Goal: Task Accomplishment & Management: Manage account settings

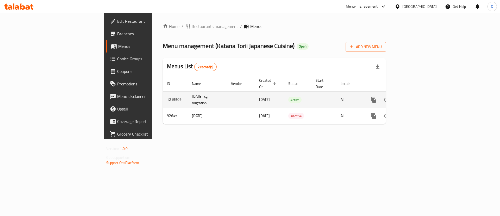
click at [415, 96] on icon "enhanced table" at bounding box center [411, 99] width 6 height 6
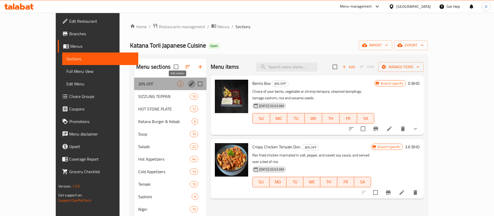
click at [189, 83] on icon "edit" at bounding box center [191, 83] width 5 height 5
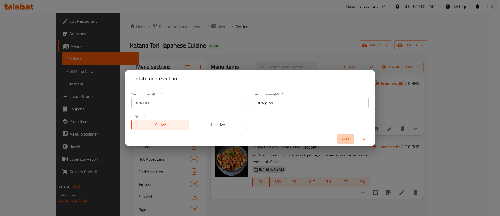
click at [350, 140] on span "Cancel" at bounding box center [346, 139] width 13 height 7
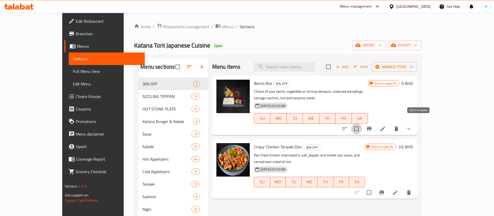
click at [362, 124] on input "checkbox" at bounding box center [356, 128] width 11 height 11
checkbox input "true"
click at [375, 187] on input "checkbox" at bounding box center [369, 192] width 11 height 11
checkbox input "true"
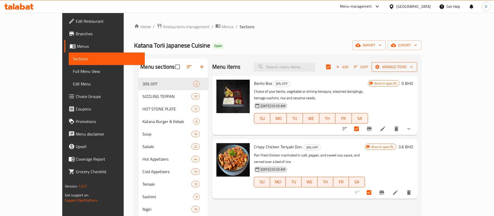
click at [413, 66] on span "Manage items" at bounding box center [394, 67] width 37 height 7
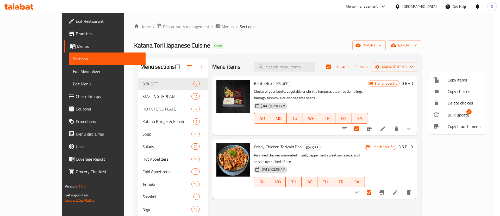
click at [466, 116] on span "Bulk update" at bounding box center [458, 115] width 21 height 6
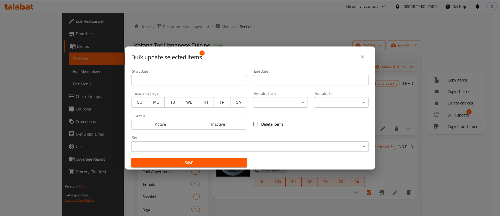
click at [222, 145] on body "​ Menu-management Bahrain Get Help D Edit Restaurant Branches Menus Sections Fu…" at bounding box center [250, 114] width 500 height 203
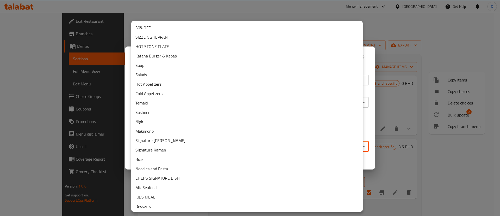
click at [374, 48] on div at bounding box center [250, 108] width 500 height 216
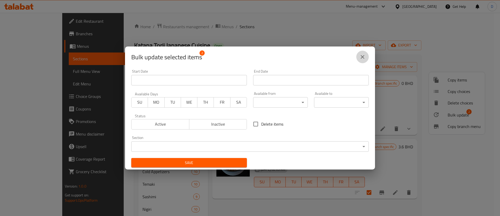
click at [363, 59] on icon "close" at bounding box center [363, 57] width 6 height 6
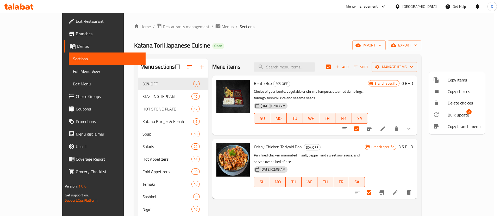
click at [364, 83] on div at bounding box center [250, 108] width 500 height 216
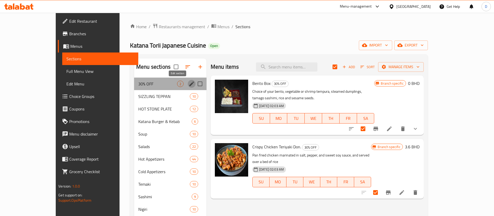
click at [189, 81] on icon "edit" at bounding box center [192, 84] width 6 height 6
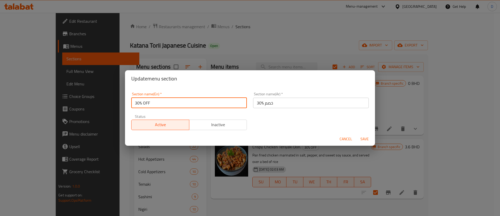
drag, startPoint x: 167, startPoint y: 101, endPoint x: 85, endPoint y: 95, distance: 82.1
click at [84, 96] on div "Update menu section Section name(En)   * 30% OFF Section name(En) * Section nam…" at bounding box center [250, 108] width 500 height 216
type input "Best s"
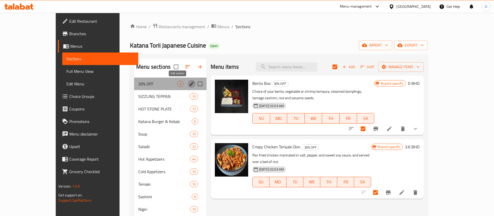
click at [189, 82] on icon "edit" at bounding box center [192, 84] width 6 height 6
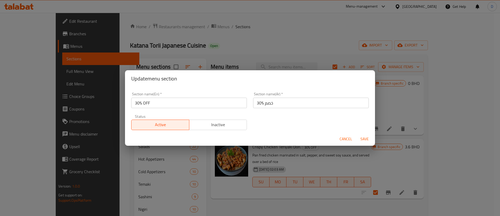
click at [173, 100] on input "30% OFF" at bounding box center [189, 102] width 116 height 10
type input "Best Sellers"
click at [268, 103] on input "30% خصم" at bounding box center [311, 102] width 116 height 10
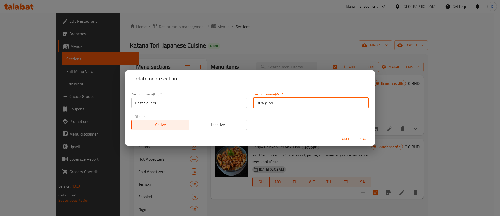
click at [268, 103] on input "30% خصم" at bounding box center [311, 102] width 116 height 10
click at [357, 134] on button "Save" at bounding box center [365, 139] width 17 height 10
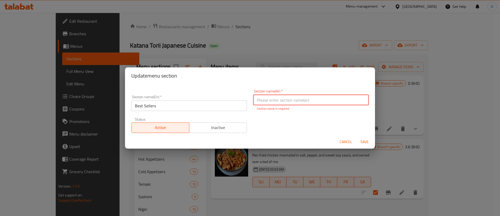
click at [268, 103] on input "text" at bounding box center [311, 100] width 116 height 10
drag, startPoint x: 268, startPoint y: 103, endPoint x: 266, endPoint y: 100, distance: 4.0
click at [266, 100] on input "text" at bounding box center [311, 100] width 116 height 10
click at [223, 99] on div "Section name(En)   * Best Sellers Section name(En) *" at bounding box center [189, 103] width 116 height 16
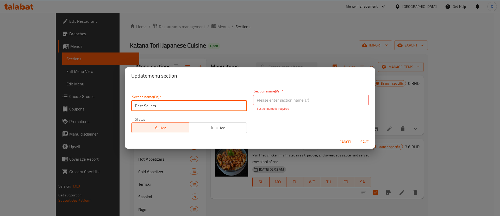
click at [222, 103] on input "Best Sellers" at bounding box center [189, 105] width 116 height 10
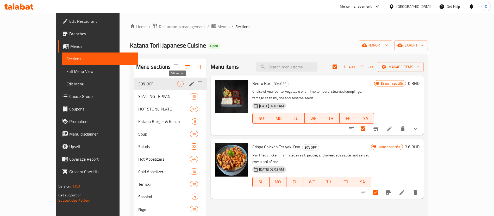
click at [189, 83] on icon "edit" at bounding box center [192, 84] width 6 height 6
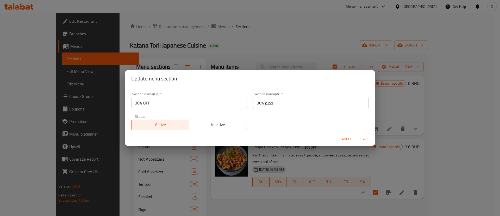
click at [187, 103] on input "30% OFF" at bounding box center [189, 102] width 116 height 10
type input "Best Sellers"
click at [261, 107] on input "30% خصم" at bounding box center [311, 102] width 116 height 10
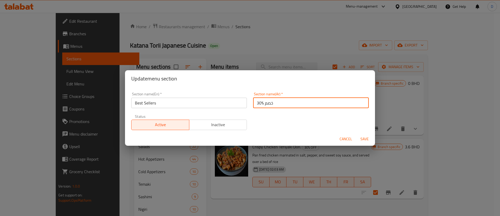
click at [261, 107] on input "30% خصم" at bounding box center [311, 102] width 116 height 10
paste input "أفضل المبيعات"
type input "أفضل المبيعات"
click at [364, 138] on span "Save" at bounding box center [365, 139] width 13 height 7
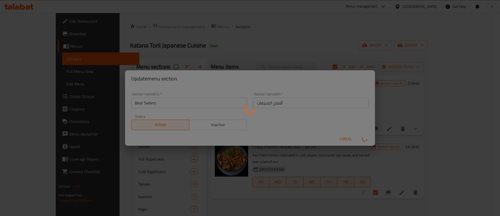
drag, startPoint x: 264, startPoint y: 33, endPoint x: 257, endPoint y: 35, distance: 7.2
click at [264, 32] on div "Menu sections" at bounding box center [250, 108] width 500 height 216
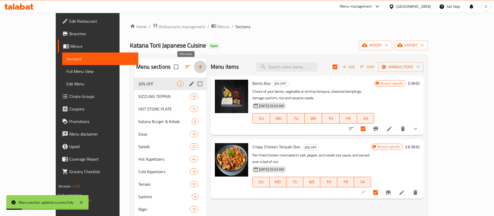
click at [197, 65] on icon "button" at bounding box center [200, 67] width 6 height 6
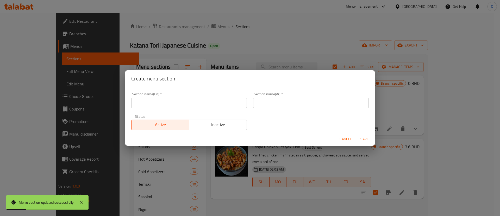
click at [186, 110] on div "Section name(En)   * Section name(En) *" at bounding box center [189, 100] width 122 height 22
click at [185, 108] on div "Section name(En)   * Section name(En) *" at bounding box center [189, 100] width 122 height 22
click at [180, 100] on input "text" at bounding box center [189, 102] width 116 height 10
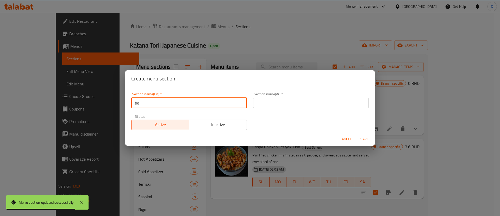
type input "b"
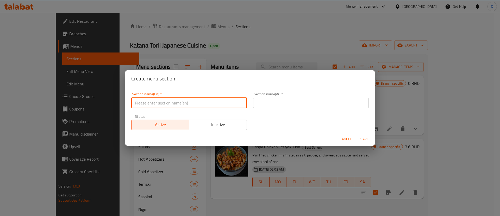
click at [317, 34] on div "Create menu section Section name(En)   * Section name(En) * Section name(Ar)   …" at bounding box center [250, 108] width 500 height 216
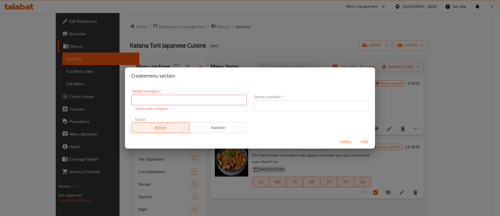
drag, startPoint x: 350, startPoint y: 41, endPoint x: 323, endPoint y: 66, distance: 37.4
click at [348, 39] on div "Create menu section Section name(En)   * Section name(En) * Section name is req…" at bounding box center [250, 108] width 500 height 216
click at [348, 139] on span "Cancel" at bounding box center [346, 141] width 13 height 7
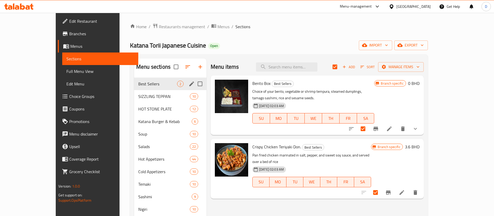
click at [128, 21] on div "Home / Restaurants management / Menus / Sections Katana Torii Japanese Cuisine …" at bounding box center [279, 204] width 319 height 382
click at [159, 25] on span "Restaurants management" at bounding box center [182, 26] width 46 height 6
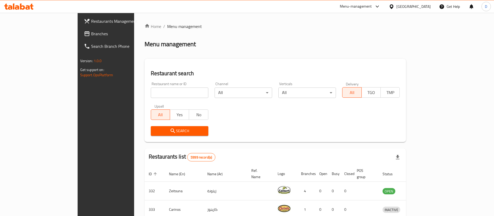
click at [151, 89] on input "search" at bounding box center [180, 92] width 58 height 10
paste input "2340"
type input "2340"
click button "Search" at bounding box center [180, 131] width 58 height 10
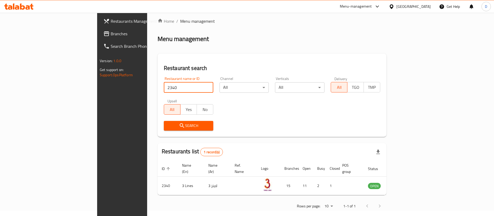
scroll to position [7, 0]
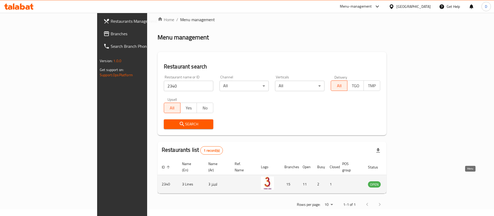
click at [402, 181] on icon "enhanced table" at bounding box center [399, 184] width 6 height 6
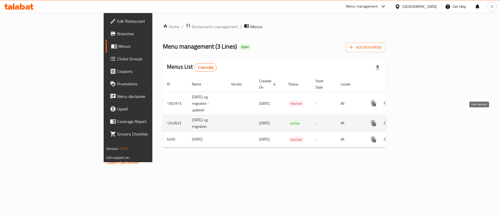
click at [418, 117] on link "enhanced table" at bounding box center [411, 123] width 13 height 13
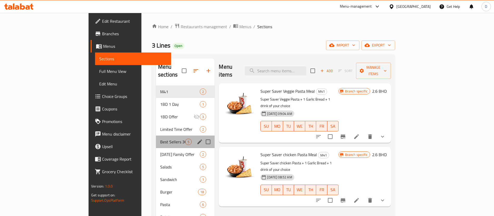
click at [156, 135] on div "Best Sellers 30% Off 5" at bounding box center [185, 141] width 59 height 13
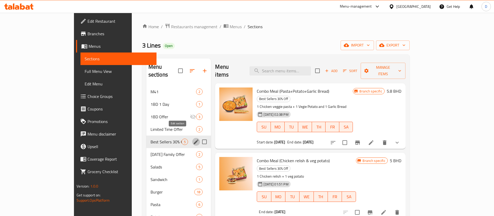
click at [193, 138] on icon "edit" at bounding box center [196, 141] width 6 height 6
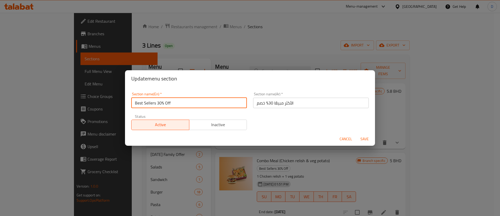
drag, startPoint x: 160, startPoint y: 102, endPoint x: 191, endPoint y: 103, distance: 31.3
click at [191, 103] on input "Best Sellers 30% Off" at bounding box center [189, 102] width 116 height 10
type input "Best Sellers"
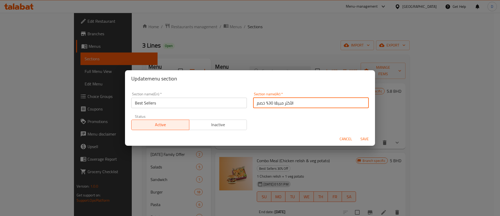
drag, startPoint x: 271, startPoint y: 105, endPoint x: 238, endPoint y: 108, distance: 33.0
click at [238, 108] on div "Section name(En)   * Best Sellers Section name(En) * Section name(Ar)   * الأكث…" at bounding box center [250, 111] width 244 height 44
type input "الأكثر مبيعًا"
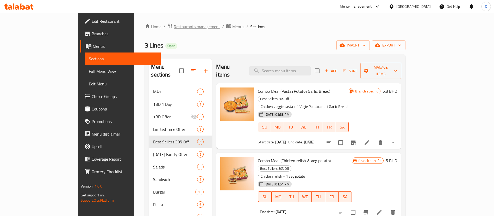
click at [174, 25] on span "Restaurants management" at bounding box center [197, 26] width 46 height 6
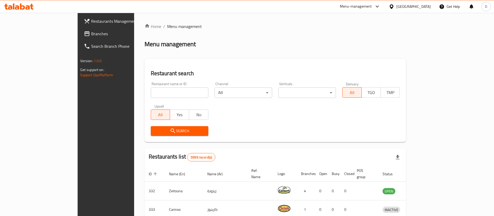
click at [173, 89] on input "search" at bounding box center [180, 92] width 58 height 10
paste input "11 Rolls"
drag, startPoint x: 105, startPoint y: 92, endPoint x: 87, endPoint y: 90, distance: 18.1
click at [134, 93] on div "Home / Menu management Menu management Restaurant search Restaurant name or ID …" at bounding box center [275, 190] width 283 height 354
paste input "604859"
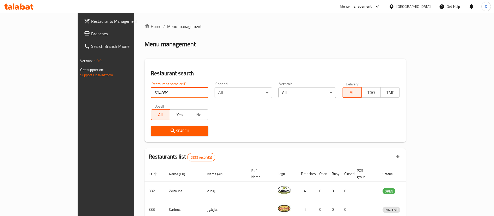
type input "604859"
click button "Search" at bounding box center [180, 131] width 58 height 10
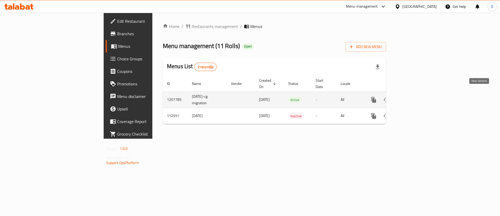
click at [415, 96] on icon "enhanced table" at bounding box center [411, 99] width 6 height 6
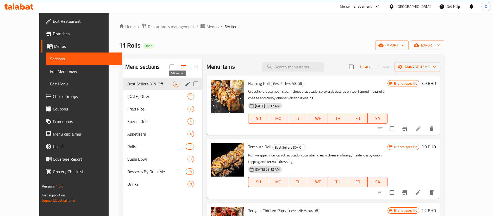
click at [185, 84] on icon "edit" at bounding box center [187, 83] width 5 height 5
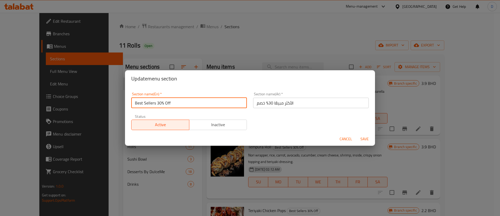
drag, startPoint x: 158, startPoint y: 101, endPoint x: 189, endPoint y: 100, distance: 31.6
click at [189, 100] on input "Best Sellers 30% Off" at bounding box center [189, 102] width 116 height 10
type input "Best Sellers"
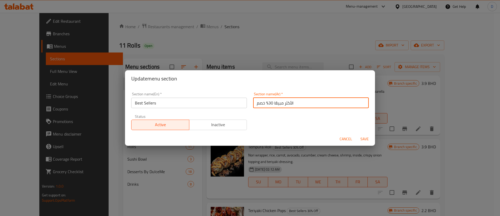
drag, startPoint x: 270, startPoint y: 102, endPoint x: 231, endPoint y: 108, distance: 39.0
click at [231, 108] on div "Section name(En)   * Best Sellers Section name(En) * Section name(Ar)   * الأكث…" at bounding box center [250, 111] width 244 height 44
type input "% خصم"
click at [264, 102] on input "% خصم" at bounding box center [311, 102] width 116 height 10
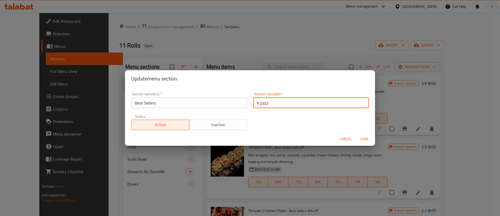
click at [264, 102] on input "% خصم" at bounding box center [311, 102] width 116 height 10
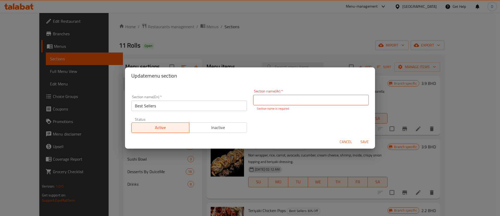
click at [274, 108] on div "Section name(Ar)   * Section name(Ar) * Section name is required" at bounding box center [311, 100] width 122 height 28
click at [274, 101] on input "text" at bounding box center [311, 100] width 116 height 10
drag, startPoint x: 274, startPoint y: 101, endPoint x: 207, endPoint y: 102, distance: 67.0
click at [265, 101] on input "text" at bounding box center [311, 100] width 116 height 10
drag, startPoint x: 231, startPoint y: 114, endPoint x: 288, endPoint y: 114, distance: 56.6
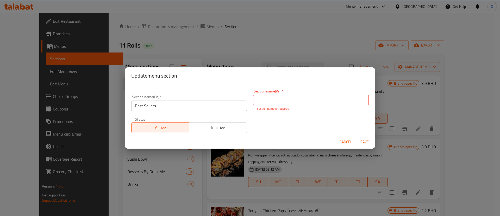
click at [232, 114] on div "Status Active Inactive" at bounding box center [189, 125] width 122 height 22
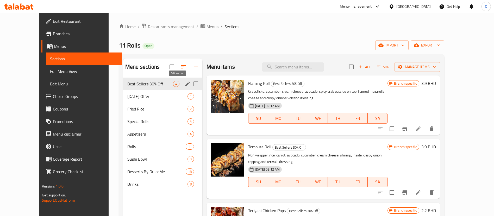
click at [185, 83] on icon "edit" at bounding box center [188, 84] width 6 height 6
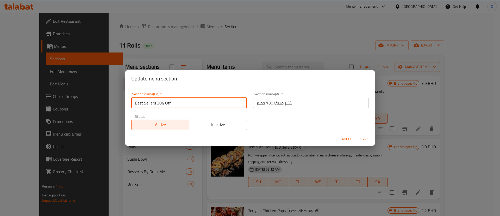
drag, startPoint x: 158, startPoint y: 103, endPoint x: 185, endPoint y: 101, distance: 27.2
click at [185, 101] on input "Best Sellers 30% Off" at bounding box center [189, 102] width 116 height 10
type input "Best Sellers"
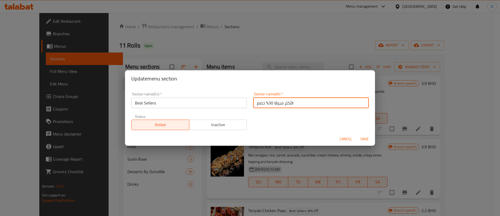
drag, startPoint x: 271, startPoint y: 102, endPoint x: 254, endPoint y: 102, distance: 16.7
click at [254, 102] on input "الأكثر مبيعًا 30% خصم" at bounding box center [311, 102] width 116 height 10
click at [255, 102] on input "الأكثر مبيعًا 30% خصم" at bounding box center [311, 102] width 116 height 10
click at [256, 101] on input "الأكثر مبيعًا 30%" at bounding box center [311, 102] width 116 height 10
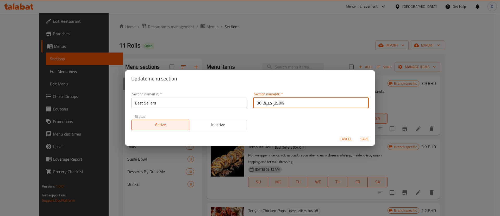
click at [256, 101] on input "الأكثر مبيعًا 30%" at bounding box center [311, 102] width 116 height 10
click at [277, 103] on input "الأكثر مبيعًا %" at bounding box center [311, 102] width 116 height 10
type input "الأكثر مبيعًا"
click at [279, 115] on div "Section name(En)   * Best Sellers Section name(En) * Section name(Ar)   * الأكث…" at bounding box center [250, 111] width 244 height 44
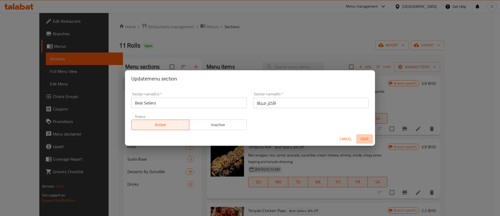
click at [363, 138] on span "Save" at bounding box center [365, 139] width 13 height 7
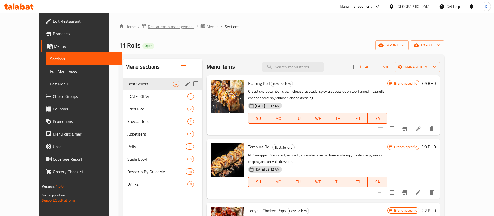
click at [148, 30] on span "Restaurants management" at bounding box center [171, 26] width 46 height 6
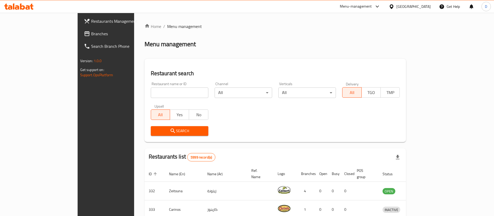
click at [154, 96] on div "Home / Menu management Menu management Restaurant search Restaurant name or ID …" at bounding box center [276, 190] width 262 height 334
click at [154, 96] on input "search" at bounding box center [180, 92] width 58 height 10
paste input "658857"
type input "658857"
click button "Search" at bounding box center [180, 131] width 58 height 10
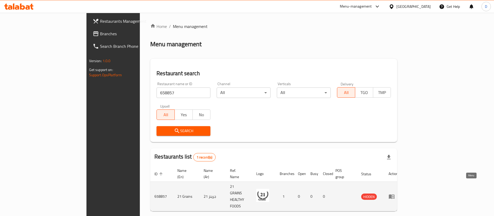
click at [395, 193] on icon "enhanced table" at bounding box center [392, 196] width 6 height 6
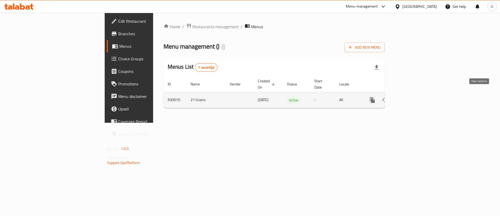
click at [413, 97] on icon "enhanced table" at bounding box center [410, 100] width 6 height 6
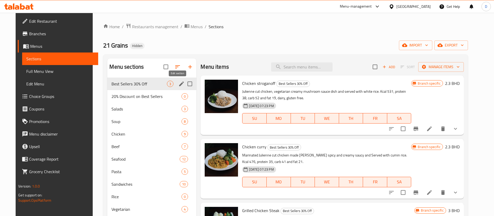
click at [179, 82] on icon "edit" at bounding box center [182, 84] width 6 height 6
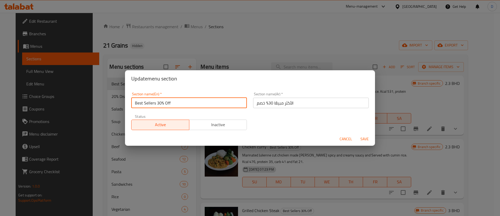
drag, startPoint x: 157, startPoint y: 102, endPoint x: 196, endPoint y: 105, distance: 38.7
click at [196, 105] on input "Best Sellers 30% Off" at bounding box center [189, 102] width 116 height 10
type input "Best Sellers"
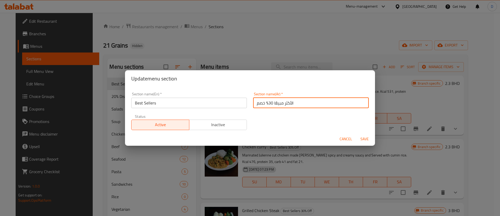
drag, startPoint x: 271, startPoint y: 102, endPoint x: 255, endPoint y: 102, distance: 15.1
click at [255, 102] on input "الأكثر مبيعًا 30% خصم" at bounding box center [311, 102] width 116 height 10
drag, startPoint x: 254, startPoint y: 102, endPoint x: 257, endPoint y: 103, distance: 2.6
click at [257, 103] on input "الأكثر مبيعًا 30م" at bounding box center [311, 102] width 116 height 10
type input "الأكثر مبيعًا"
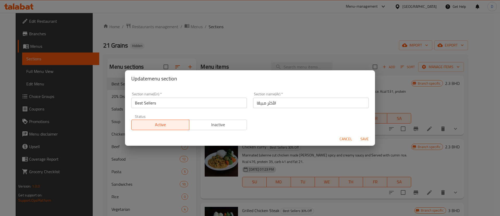
click at [265, 120] on div "Section name(En)   * Best Sellers Section name(En) * Section name(Ar)   * الأكث…" at bounding box center [250, 111] width 244 height 44
drag, startPoint x: 368, startPoint y: 140, endPoint x: 355, endPoint y: 138, distance: 12.8
click at [368, 141] on span "Save" at bounding box center [365, 139] width 13 height 7
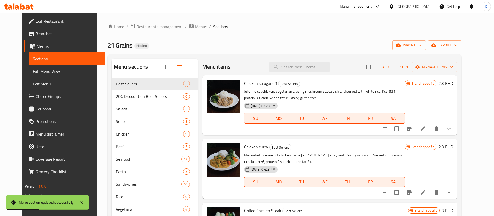
click at [134, 32] on div "Home / Restaurants management / Menus / Sections 21 Grains Hidden import export…" at bounding box center [285, 150] width 354 height 255
click at [137, 28] on span "Restaurants management" at bounding box center [160, 26] width 46 height 6
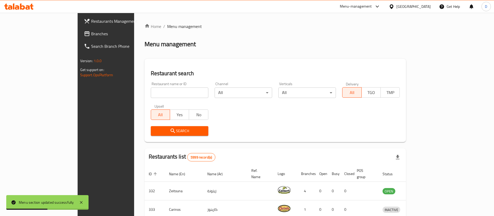
drag, startPoint x: 146, startPoint y: 89, endPoint x: 149, endPoint y: 93, distance: 4.4
click at [151, 90] on input "search" at bounding box center [180, 92] width 58 height 10
paste input "2340"
click button "Search" at bounding box center [180, 131] width 58 height 10
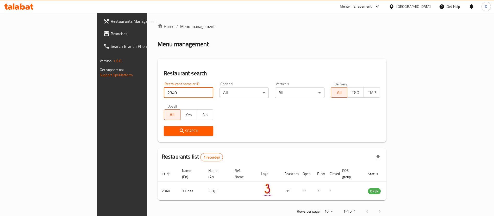
drag, startPoint x: 151, startPoint y: 93, endPoint x: 21, endPoint y: 95, distance: 130.3
click at [97, 96] on div "Restaurants Management Branches Search Branch Phone Version: 1.0.0 Get support …" at bounding box center [247, 120] width 300 height 215
paste input "666181"
type input "666181"
click button "Search" at bounding box center [189, 131] width 50 height 10
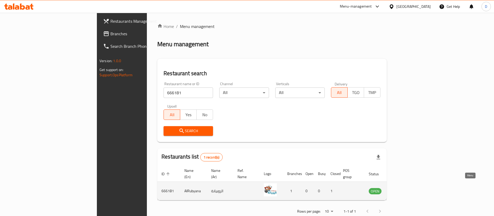
click at [403, 187] on icon "enhanced table" at bounding box center [399, 190] width 6 height 6
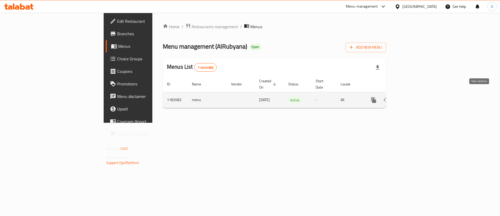
click at [415, 97] on icon "enhanced table" at bounding box center [411, 100] width 6 height 6
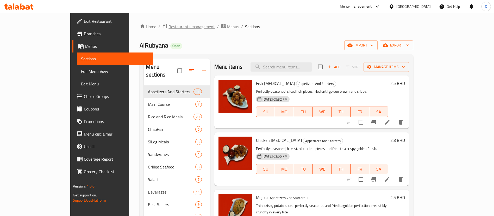
click at [169, 28] on span "Restaurants management" at bounding box center [192, 26] width 46 height 6
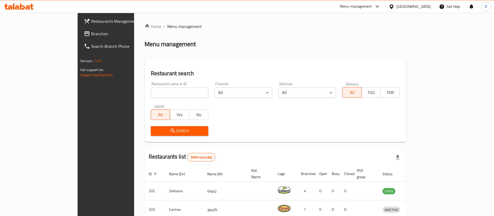
drag, startPoint x: 156, startPoint y: 91, endPoint x: 158, endPoint y: 92, distance: 2.7
click at [156, 91] on input "search" at bounding box center [180, 92] width 58 height 10
paste input "633085"
type input "633085"
click button "Search" at bounding box center [180, 131] width 58 height 10
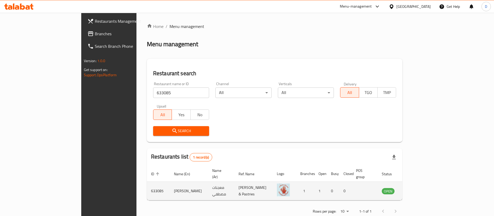
click at [416, 187] on icon "enhanced table" at bounding box center [412, 190] width 6 height 6
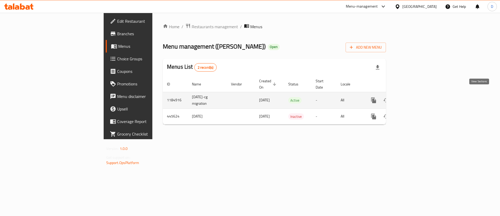
click at [415, 97] on icon "enhanced table" at bounding box center [411, 100] width 6 height 6
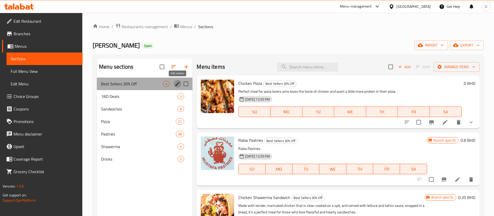
click at [178, 84] on icon "edit" at bounding box center [177, 83] width 5 height 5
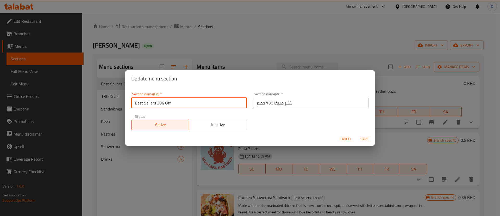
drag, startPoint x: 157, startPoint y: 102, endPoint x: 182, endPoint y: 102, distance: 25.6
click at [182, 102] on input "Best Sellers 30% Off" at bounding box center [189, 102] width 116 height 10
type input "Best Sellers"
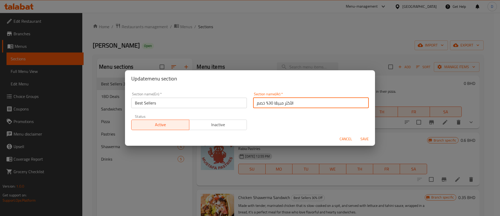
drag, startPoint x: 267, startPoint y: 104, endPoint x: 253, endPoint y: 104, distance: 14.3
click at [253, 104] on input "الأكثر مبيعًا 30% خصم" at bounding box center [311, 102] width 116 height 10
click at [258, 104] on input "الأكثر مبيعًا 30% خصم" at bounding box center [311, 102] width 116 height 10
click at [258, 104] on input "الأكثر مبيعًا 30%" at bounding box center [311, 102] width 116 height 10
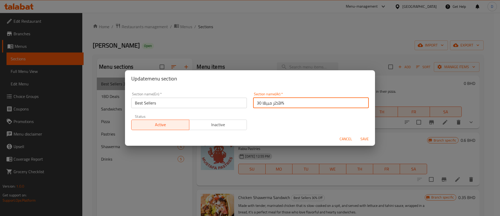
click at [255, 102] on input "الأكثر مبيعًا 30%" at bounding box center [311, 102] width 116 height 10
click at [276, 103] on input "الأكثر مبيعًا %" at bounding box center [311, 102] width 116 height 10
type input "الأكثر مبيعًا"
drag, startPoint x: 290, startPoint y: 104, endPoint x: 223, endPoint y: 109, distance: 67.4
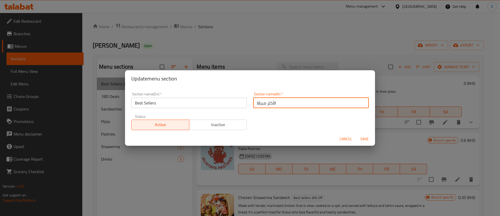
click at [223, 109] on div "Section name(En)   * Best Sellers Section name(En) * Section name(Ar)   * الأكث…" at bounding box center [250, 111] width 244 height 44
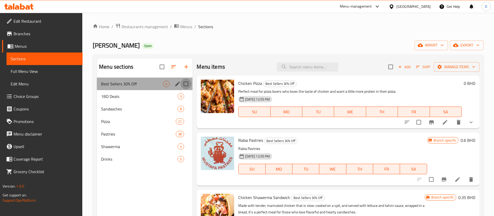
click at [181, 83] on input "Menu sections" at bounding box center [186, 83] width 11 height 11
click at [186, 84] on input "Menu sections" at bounding box center [186, 83] width 11 height 11
checkbox input "false"
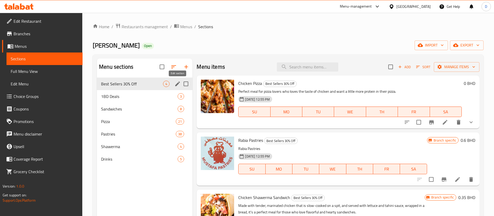
click at [177, 84] on icon "edit" at bounding box center [177, 83] width 5 height 5
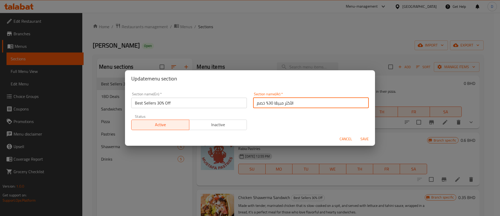
drag, startPoint x: 297, startPoint y: 103, endPoint x: 188, endPoint y: 106, distance: 109.0
click at [187, 106] on div "Section name(En)   * Best Sellers 30% Off Section name(En) * Section name(Ar)  …" at bounding box center [250, 111] width 244 height 44
paste input "text"
type input "الأكثر مبيعًا"
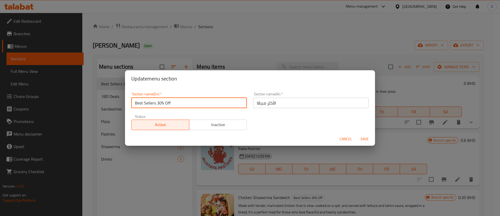
drag, startPoint x: 157, startPoint y: 103, endPoint x: 188, endPoint y: 97, distance: 31.2
click at [187, 97] on input "Best Sellers 30% Off" at bounding box center [189, 102] width 116 height 10
type input "Best Sellers"
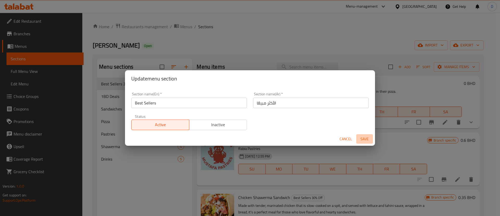
click at [361, 139] on span "Save" at bounding box center [365, 139] width 13 height 7
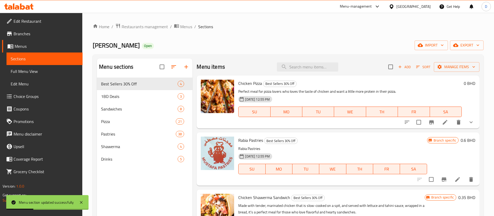
click at [168, 38] on div "Home / Restaurants management / Menus / Sections Mustafa Pastries Open import e…" at bounding box center [288, 150] width 391 height 255
click at [200, 49] on div "Mustafa Pastries Open import export" at bounding box center [288, 45] width 391 height 10
click at [132, 105] on div "Sandwiches 8" at bounding box center [145, 108] width 96 height 13
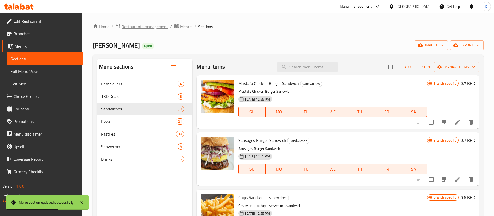
click at [143, 24] on span "Restaurants management" at bounding box center [145, 26] width 46 height 6
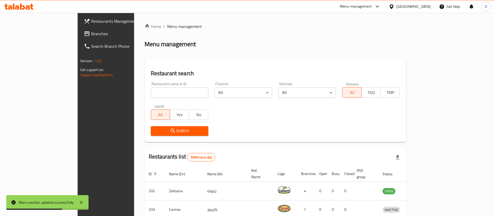
click at [151, 93] on input "search" at bounding box center [180, 92] width 58 height 10
paste input "640575"
type input "640575"
click button "Search" at bounding box center [180, 131] width 58 height 10
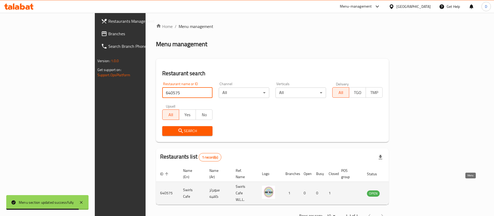
click at [404, 190] on link "enhanced table" at bounding box center [400, 193] width 10 height 6
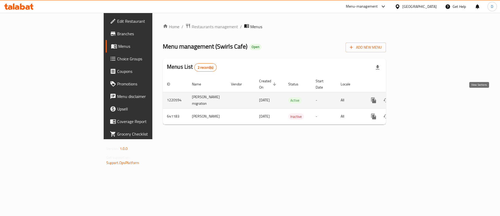
click at [414, 98] on icon "enhanced table" at bounding box center [411, 100] width 5 height 5
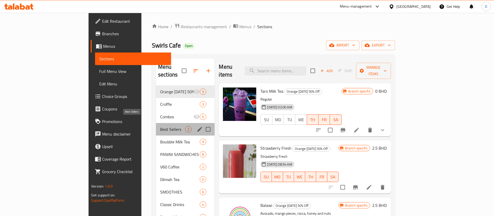
click at [160, 126] on span "Best Sellers" at bounding box center [172, 129] width 25 height 6
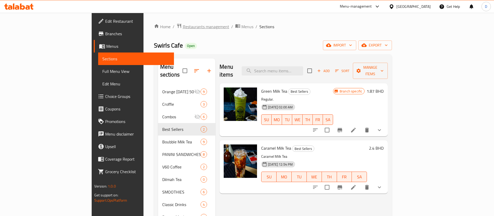
click at [183, 26] on span "Restaurants management" at bounding box center [206, 26] width 46 height 6
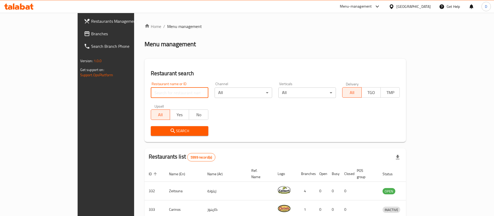
click at [157, 95] on input "search" at bounding box center [180, 92] width 58 height 10
paste input "666682"
drag, startPoint x: 149, startPoint y: 95, endPoint x: 67, endPoint y: 96, distance: 82.1
click at [78, 96] on div "Restaurants Management Branches Search Branch Phone Version: 1.0.0 Get support …" at bounding box center [247, 190] width 339 height 354
paste input "682"
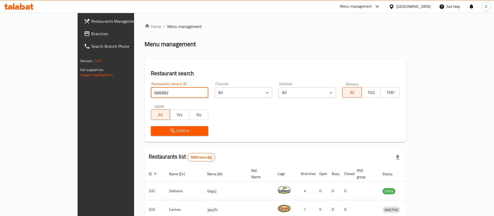
type input "666682"
click button "Search" at bounding box center [180, 131] width 58 height 10
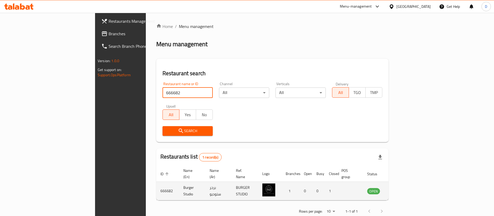
click at [401, 187] on icon "enhanced table" at bounding box center [398, 190] width 6 height 6
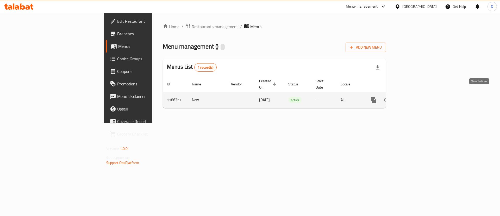
click at [415, 97] on icon "enhanced table" at bounding box center [411, 100] width 6 height 6
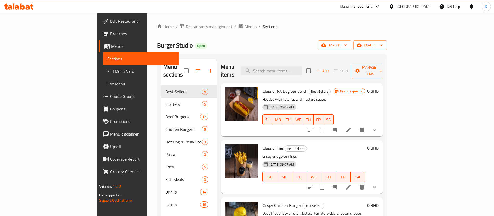
drag, startPoint x: 145, startPoint y: 27, endPoint x: 145, endPoint y: 31, distance: 3.7
click at [186, 27] on span "Restaurants management" at bounding box center [209, 26] width 46 height 6
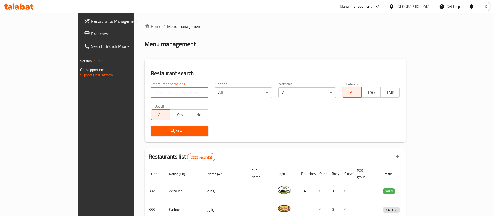
drag, startPoint x: 153, startPoint y: 93, endPoint x: 148, endPoint y: 89, distance: 6.7
click at [153, 94] on input "search" at bounding box center [180, 92] width 58 height 10
paste input "625821"
type input "625821"
click button "Search" at bounding box center [180, 131] width 58 height 10
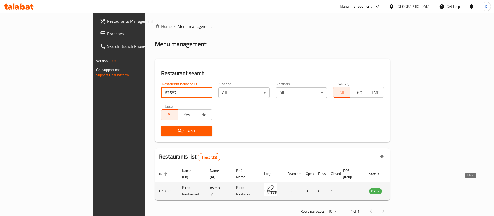
click at [403, 187] on icon "enhanced table" at bounding box center [400, 190] width 6 height 6
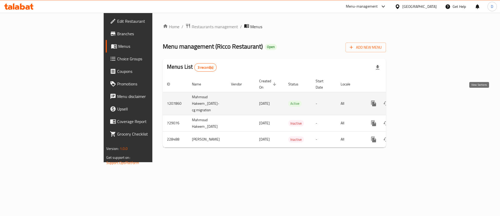
click at [415, 100] on icon "enhanced table" at bounding box center [411, 103] width 6 height 6
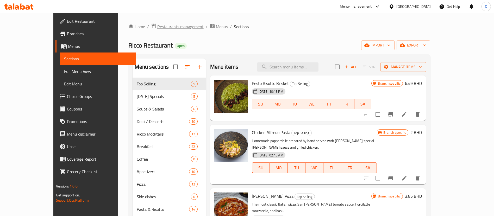
click at [157, 30] on span "Restaurants management" at bounding box center [180, 26] width 46 height 6
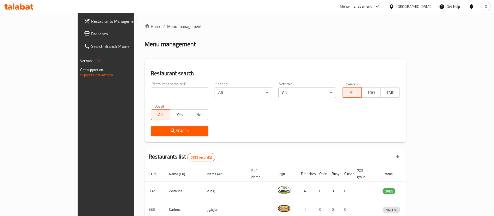
click at [151, 93] on input "search" at bounding box center [180, 92] width 58 height 10
paste input "9014"
type input "9014"
click button "Search" at bounding box center [180, 131] width 58 height 10
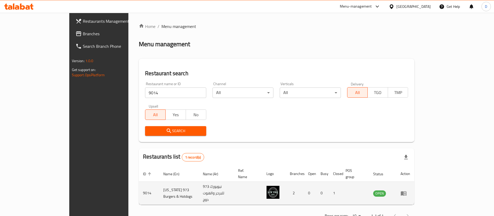
click at [406, 192] on icon "enhanced table" at bounding box center [405, 193] width 2 height 2
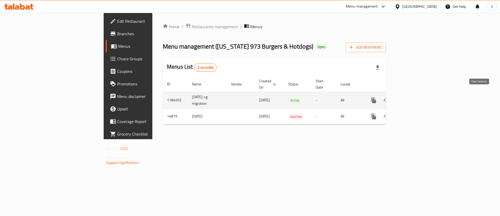
click at [414, 98] on icon "enhanced table" at bounding box center [411, 100] width 5 height 5
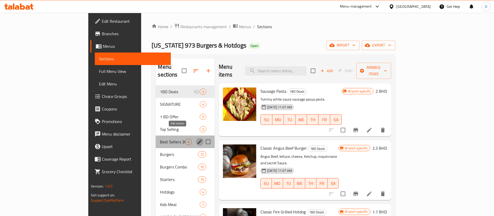
click at [197, 138] on icon "edit" at bounding box center [200, 141] width 6 height 6
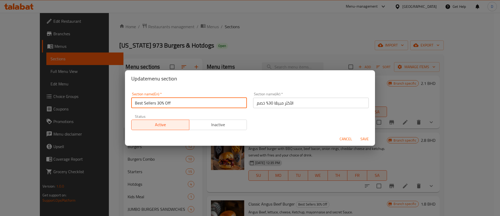
drag, startPoint x: 198, startPoint y: 103, endPoint x: 157, endPoint y: 104, distance: 40.9
click at [157, 104] on input "Best Sellers 30% Off" at bounding box center [189, 102] width 116 height 10
type input "Best Sellers"
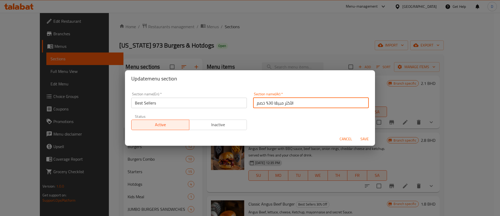
drag, startPoint x: 270, startPoint y: 103, endPoint x: 257, endPoint y: 105, distance: 13.7
click at [257, 105] on input "الأكثر مبيعًا 30% خصم" at bounding box center [311, 102] width 116 height 10
drag, startPoint x: 260, startPoint y: 102, endPoint x: 256, endPoint y: 103, distance: 3.5
click at [256, 103] on input "الأكثر مبيعًا 30م" at bounding box center [311, 102] width 116 height 10
click at [256, 103] on input "الأكثر مبيعًا 0م" at bounding box center [311, 102] width 116 height 10
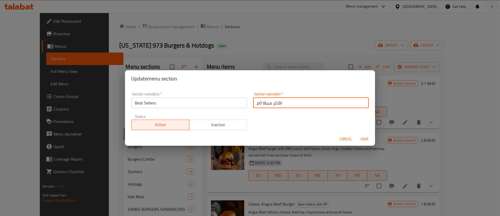
click at [256, 103] on input "الأكثر مبيعًا 0م" at bounding box center [311, 102] width 116 height 10
type input "الأكثر مبيعًا"
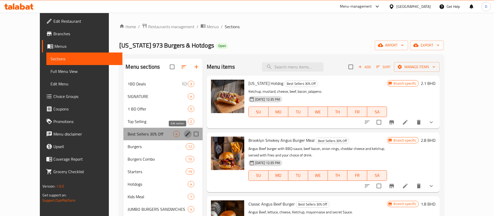
click at [186, 134] on icon "edit" at bounding box center [188, 133] width 5 height 5
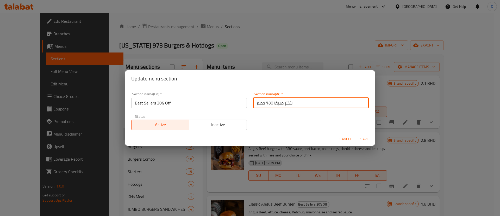
drag, startPoint x: 251, startPoint y: 105, endPoint x: 266, endPoint y: 102, distance: 15.2
click at [266, 102] on input "الأكثر مبيعًا 30% خصم" at bounding box center [311, 102] width 116 height 10
type input "الأكثر مبيعًا"
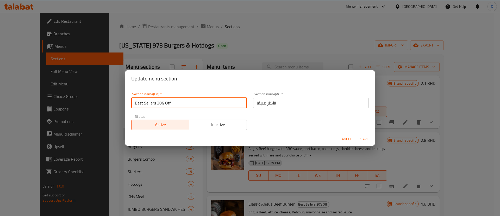
click at [225, 102] on input "Best Sellers 30% Off" at bounding box center [189, 102] width 116 height 10
type input "Best Sellers"
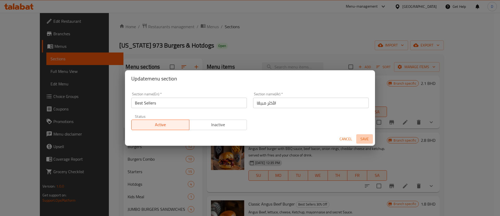
click at [365, 137] on span "Save" at bounding box center [365, 139] width 13 height 7
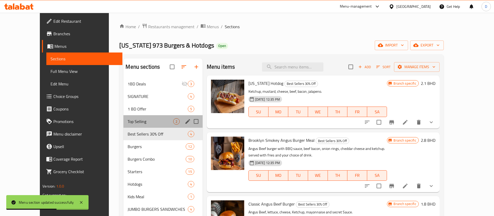
click at [144, 125] on div "Top Selling 2" at bounding box center [163, 121] width 79 height 13
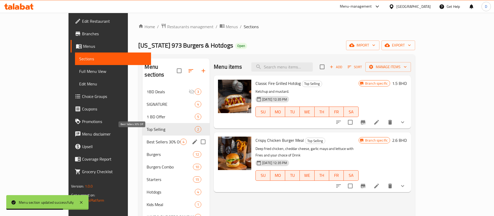
click at [147, 138] on span "Best Sellers 30% Off" at bounding box center [164, 141] width 34 height 6
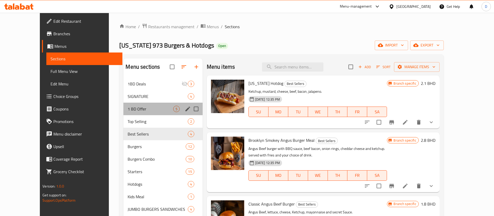
click at [147, 104] on div "1 BD Offer 5" at bounding box center [163, 108] width 79 height 13
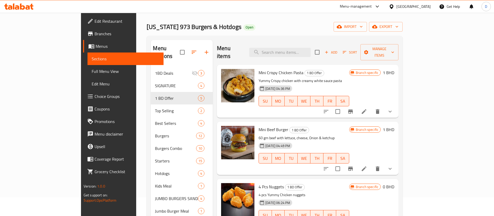
scroll to position [8, 0]
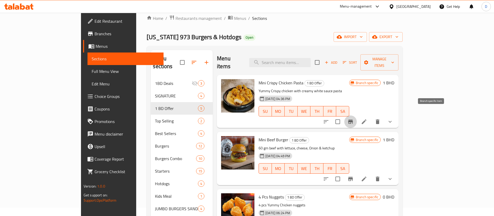
click at [353, 119] on icon "Branch-specific-item" at bounding box center [350, 121] width 5 height 4
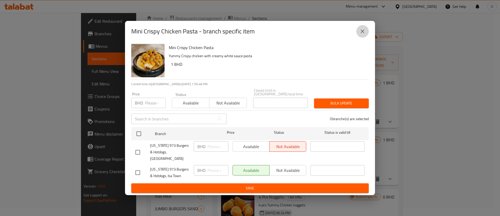
click at [361, 34] on icon "close" at bounding box center [363, 31] width 6 height 6
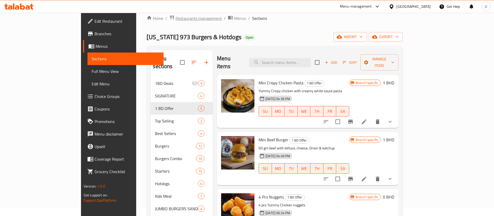
click at [176, 21] on span "Restaurants management" at bounding box center [199, 18] width 46 height 6
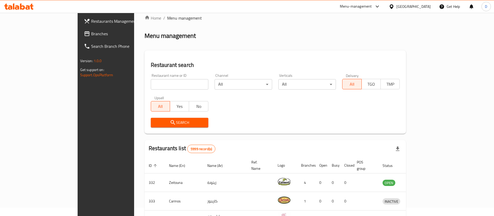
click at [159, 77] on div "Restaurant name or ID Restaurant name or ID" at bounding box center [180, 82] width 58 height 16
click at [166, 85] on input "search" at bounding box center [180, 84] width 58 height 10
paste input "27591"
type input "27591"
click button "Search" at bounding box center [180, 123] width 58 height 10
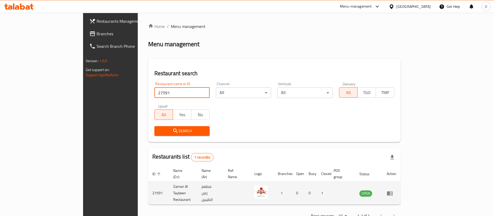
click at [393, 191] on icon "enhanced table" at bounding box center [390, 193] width 6 height 4
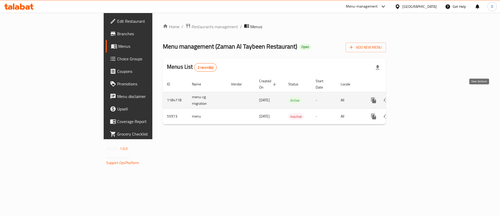
click at [415, 97] on icon "enhanced table" at bounding box center [411, 100] width 6 height 6
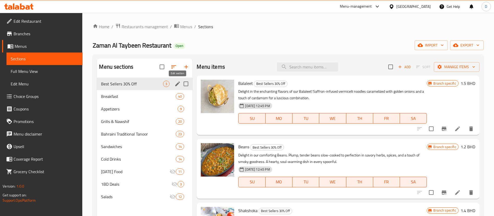
click at [179, 84] on icon "edit" at bounding box center [178, 84] width 6 height 6
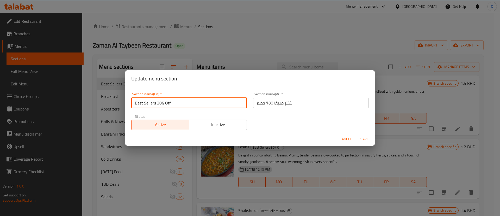
drag, startPoint x: 155, startPoint y: 102, endPoint x: 171, endPoint y: 103, distance: 15.9
click at [171, 103] on input "Best Sellers 30% Off" at bounding box center [189, 102] width 116 height 10
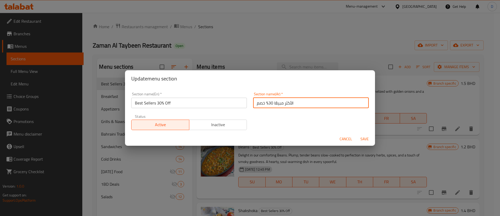
drag, startPoint x: 252, startPoint y: 102, endPoint x: 267, endPoint y: 103, distance: 14.9
click at [267, 103] on input "الأكثر مبيعًا 30% خصم" at bounding box center [311, 102] width 116 height 10
type input "الأكثر مبيعًا"
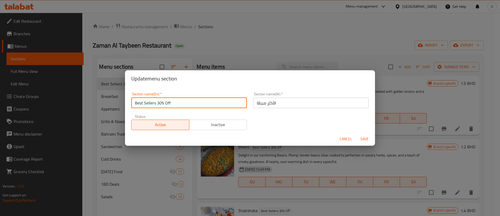
drag, startPoint x: 195, startPoint y: 104, endPoint x: 156, endPoint y: 101, distance: 39.2
click at [156, 101] on input "Best Sellers 30% Off" at bounding box center [189, 102] width 116 height 10
type input "Best Sellers"
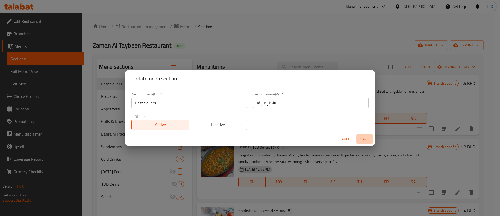
click at [368, 142] on button "Save" at bounding box center [365, 139] width 17 height 10
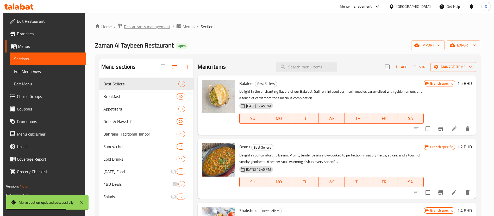
click at [138, 27] on span "Restaurants management" at bounding box center [147, 26] width 46 height 6
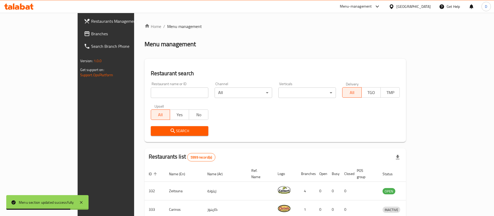
click at [155, 88] on div "Restaurant name or ID Restaurant name or ID" at bounding box center [180, 90] width 58 height 16
click at [158, 92] on input "search" at bounding box center [180, 92] width 58 height 10
paste input "604263"
type input "604263"
click button "Search" at bounding box center [180, 131] width 58 height 10
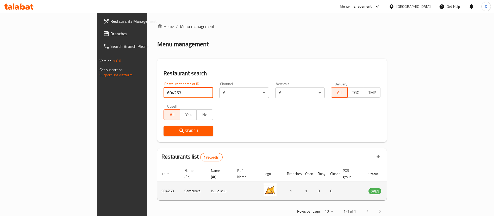
click at [410, 181] on td "enhanced table" at bounding box center [401, 190] width 18 height 19
click at [402, 187] on icon "enhanced table" at bounding box center [399, 190] width 6 height 6
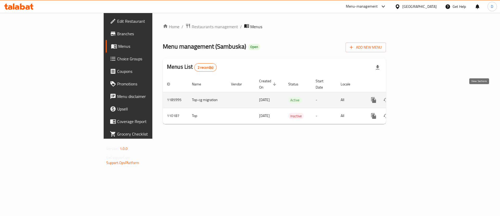
click at [415, 97] on icon "enhanced table" at bounding box center [411, 100] width 6 height 6
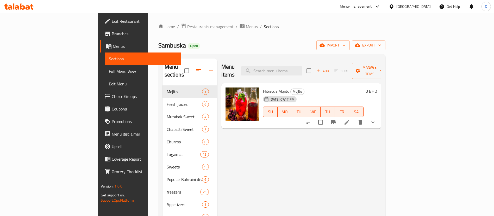
click at [187, 29] on span "Restaurants management" at bounding box center [210, 26] width 46 height 6
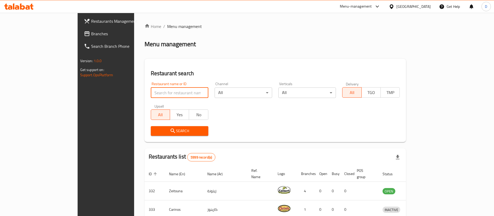
click at [155, 90] on input "search" at bounding box center [180, 92] width 58 height 10
paste input "604263"
type input "604263"
click button "Search" at bounding box center [180, 131] width 58 height 10
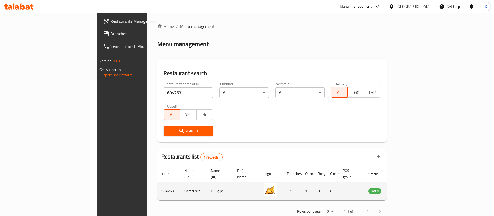
click at [402, 189] on icon "enhanced table" at bounding box center [399, 191] width 6 height 4
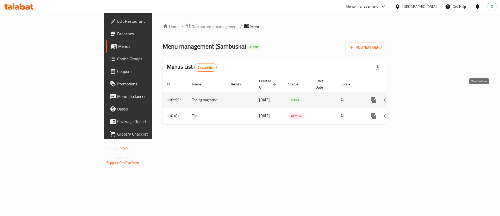
click at [415, 97] on icon "enhanced table" at bounding box center [411, 100] width 6 height 6
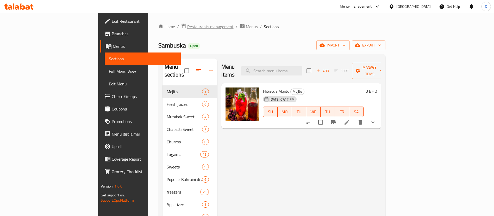
click at [187, 23] on span "Restaurants management" at bounding box center [210, 26] width 46 height 6
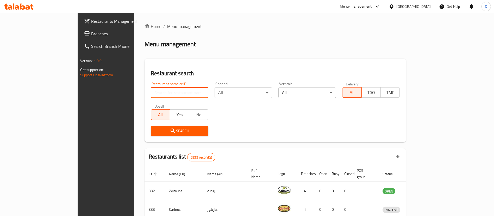
drag, startPoint x: 150, startPoint y: 89, endPoint x: 152, endPoint y: 94, distance: 6.4
click at [151, 89] on input "search" at bounding box center [180, 92] width 58 height 10
paste input "15787"
type input "15787"
click button "Search" at bounding box center [180, 131] width 58 height 10
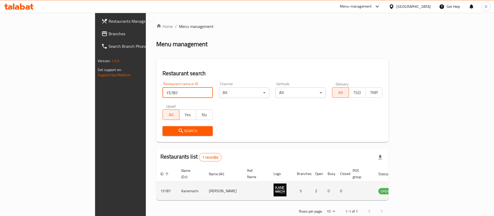
drag, startPoint x: 473, startPoint y: 189, endPoint x: 473, endPoint y: 186, distance: 2.6
click at [420, 189] on td "enhanced table" at bounding box center [411, 190] width 18 height 19
click at [412, 187] on icon "enhanced table" at bounding box center [409, 190] width 6 height 6
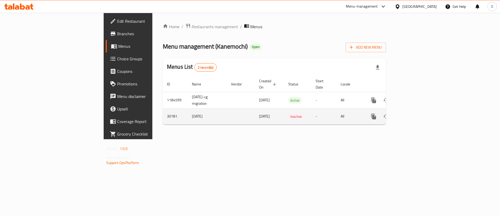
click at [422, 108] on td "enhanced table" at bounding box center [393, 116] width 58 height 16
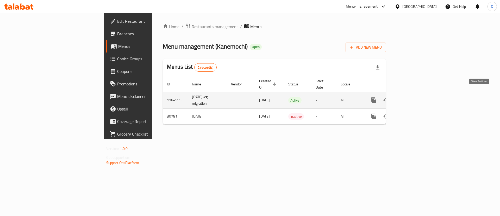
click at [418, 97] on link "enhanced table" at bounding box center [411, 100] width 13 height 13
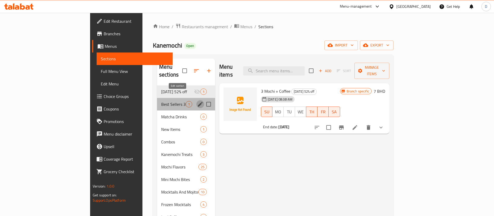
click at [198, 102] on icon "edit" at bounding box center [200, 104] width 5 height 5
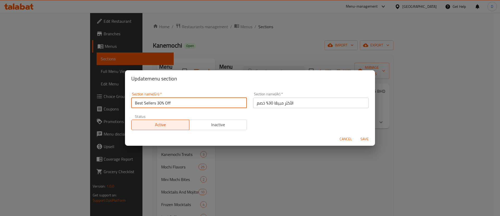
drag, startPoint x: 157, startPoint y: 104, endPoint x: 193, endPoint y: 98, distance: 36.5
click at [193, 98] on input "Best Sellers 30% Off" at bounding box center [189, 102] width 116 height 10
type input "Best Sellers"
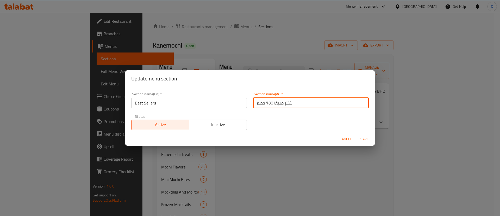
drag, startPoint x: 253, startPoint y: 102, endPoint x: 266, endPoint y: 100, distance: 13.1
click at [266, 100] on input "الأكثر مبيعًا 30% خصم" at bounding box center [311, 102] width 116 height 10
type input "الأكثر مبيعًا"
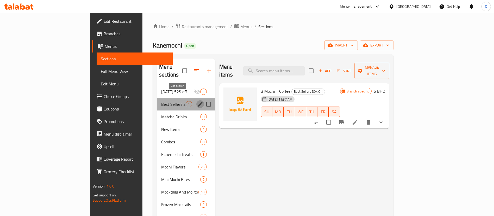
click at [198, 102] on icon "edit" at bounding box center [200, 104] width 5 height 5
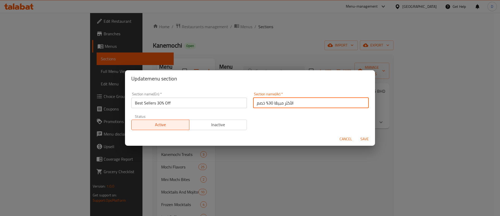
drag, startPoint x: 255, startPoint y: 100, endPoint x: 263, endPoint y: 100, distance: 7.6
click at [263, 100] on input "الأكثر مبيعًا 30% خصم" at bounding box center [311, 102] width 116 height 10
click at [257, 101] on input "الأكثر مبيعًا 30% خصم" at bounding box center [311, 102] width 116 height 10
drag, startPoint x: 255, startPoint y: 101, endPoint x: 266, endPoint y: 101, distance: 10.5
click at [266, 101] on input "الأكثر مبيعًا 30% خصم" at bounding box center [311, 102] width 116 height 10
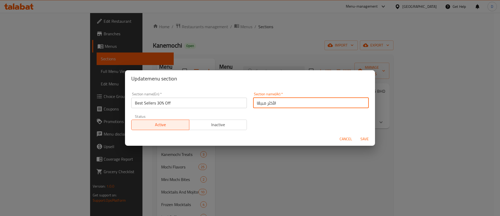
type input "الأكثر مبيعًا"
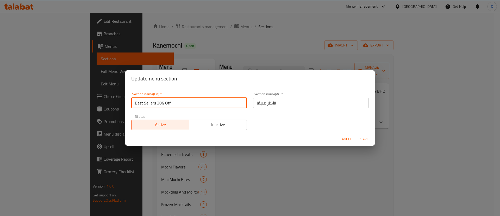
drag, startPoint x: 209, startPoint y: 107, endPoint x: 157, endPoint y: 104, distance: 52.5
click at [157, 104] on input "Best Sellers 30% Off" at bounding box center [189, 102] width 116 height 10
type input "Best Sellers"
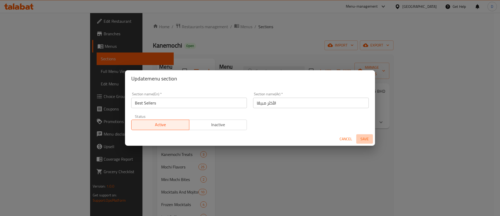
click at [365, 140] on span "Save" at bounding box center [365, 139] width 13 height 7
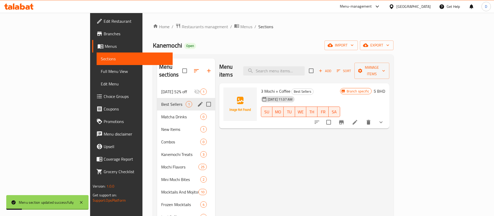
click at [201, 36] on div "Home / Restaurants management / Menus / Sections Kanemochi Open import export M…" at bounding box center [273, 150] width 241 height 255
click at [182, 29] on span "Restaurants management" at bounding box center [205, 26] width 46 height 6
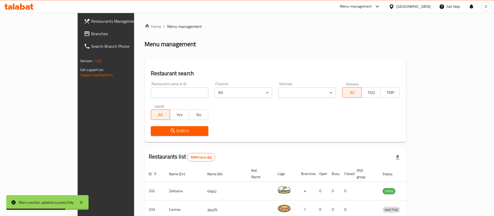
click at [157, 98] on div "Restaurant name or ID Restaurant name or ID" at bounding box center [180, 90] width 64 height 22
click at [156, 94] on input "search" at bounding box center [180, 92] width 58 height 10
paste input "22368"
type input "22368"
click button "Search" at bounding box center [180, 131] width 58 height 10
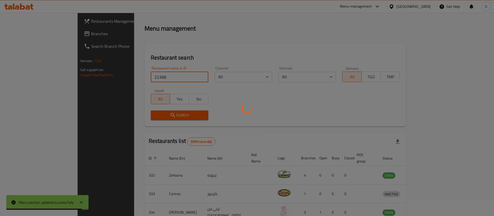
scroll to position [7, 0]
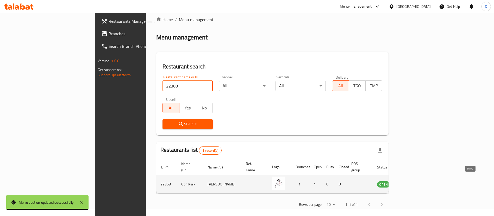
click at [411, 182] on icon "enhanced table" at bounding box center [408, 184] width 6 height 4
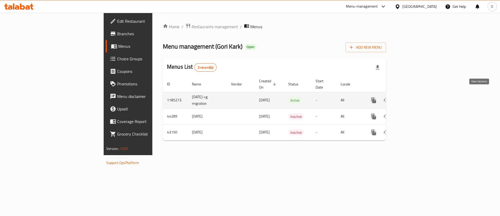
click at [418, 94] on link "enhanced table" at bounding box center [411, 100] width 13 height 13
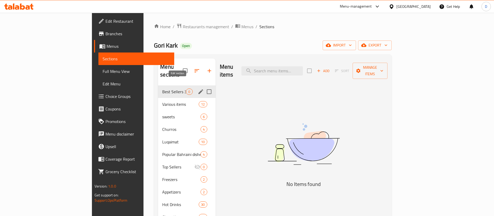
click at [198, 88] on icon "edit" at bounding box center [201, 91] width 6 height 6
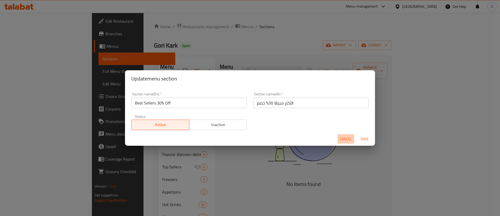
click at [344, 138] on span "Cancel" at bounding box center [346, 139] width 13 height 7
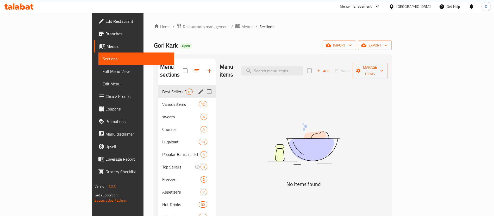
click at [204, 86] on input "Menu sections" at bounding box center [209, 91] width 11 height 11
checkbox input "true"
click at [191, 68] on icon "button" at bounding box center [194, 71] width 6 height 6
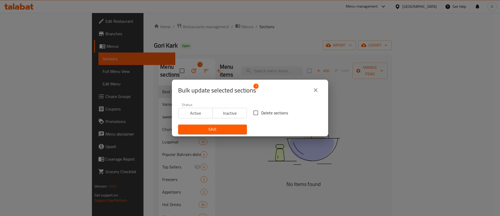
click at [256, 110] on input "Delete sections" at bounding box center [255, 112] width 11 height 11
checkbox input "true"
click at [224, 124] on button "Save" at bounding box center [212, 129] width 69 height 10
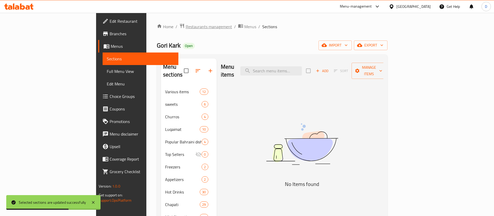
click at [186, 27] on span "Restaurants management" at bounding box center [209, 26] width 46 height 6
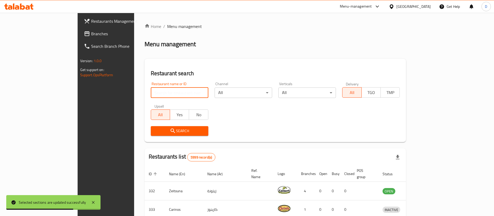
click at [152, 89] on input "search" at bounding box center [180, 92] width 58 height 10
paste input "662671"
type input "662671"
click button "Search" at bounding box center [180, 131] width 58 height 10
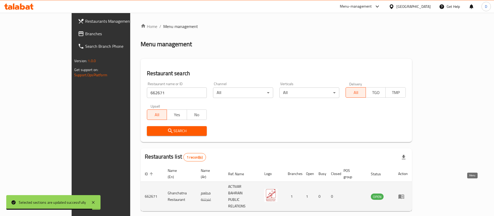
click at [408, 193] on link "enhanced table" at bounding box center [404, 196] width 10 height 6
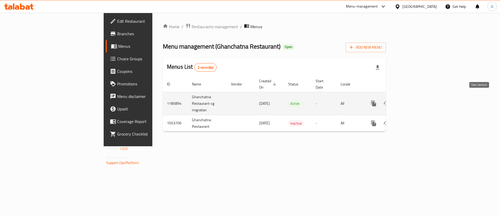
click at [415, 100] on icon "enhanced table" at bounding box center [411, 103] width 6 height 6
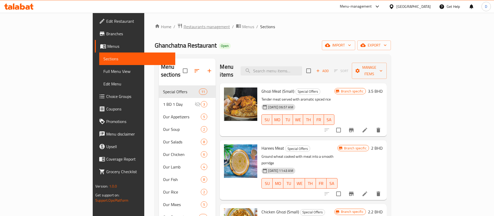
click at [184, 27] on span "Restaurants management" at bounding box center [207, 26] width 46 height 6
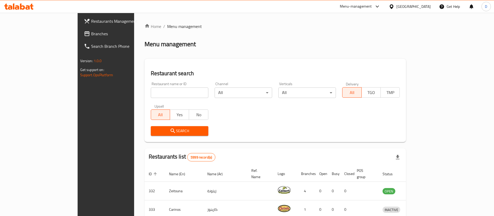
drag, startPoint x: 148, startPoint y: 87, endPoint x: 152, endPoint y: 91, distance: 6.5
click at [151, 90] on div "Restaurant name or ID Restaurant name or ID" at bounding box center [180, 90] width 58 height 16
click at [154, 92] on input "search" at bounding box center [180, 92] width 58 height 10
paste input "644282"
click button "Search" at bounding box center [180, 131] width 58 height 10
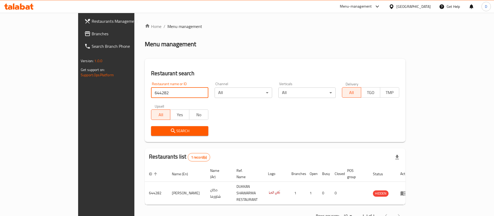
click at [151, 89] on input "644282" at bounding box center [179, 92] width 57 height 10
click at [151, 90] on input "644282" at bounding box center [179, 92] width 57 height 10
paste input "632161"
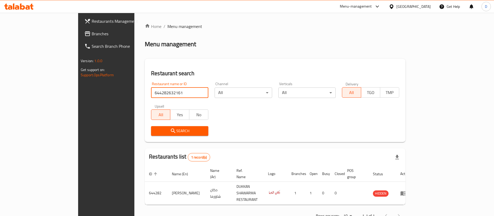
click at [151, 91] on input "644282632161" at bounding box center [179, 92] width 57 height 10
paste input "search"
click at [151, 91] on input "632161" at bounding box center [179, 92] width 57 height 10
type input "632161"
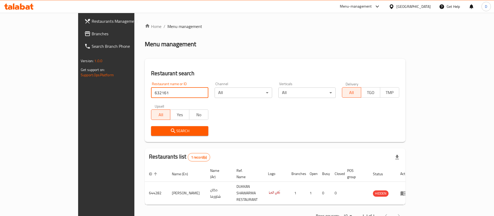
click button "Search" at bounding box center [179, 131] width 57 height 10
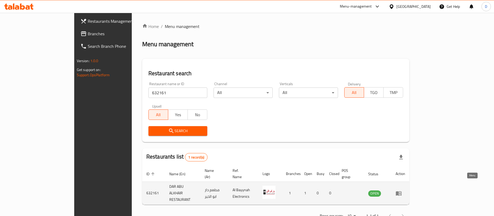
click at [406, 190] on link "enhanced table" at bounding box center [401, 193] width 10 height 6
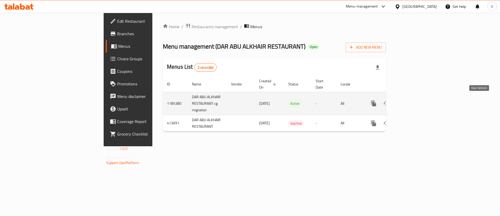
click at [418, 101] on link "enhanced table" at bounding box center [411, 103] width 13 height 13
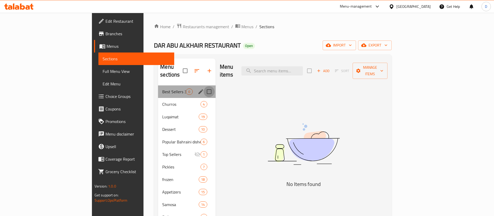
click at [204, 86] on input "Menu sections" at bounding box center [209, 91] width 11 height 11
checkbox input "true"
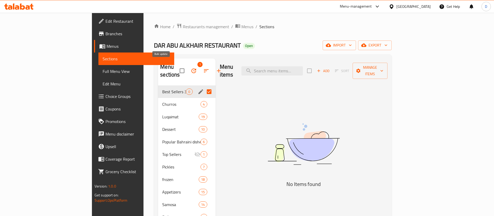
drag, startPoint x: 171, startPoint y: 66, endPoint x: 166, endPoint y: 68, distance: 5.7
click at [180, 68] on div "1" at bounding box center [202, 70] width 45 height 13
click at [191, 68] on icon "button" at bounding box center [194, 71] width 6 height 6
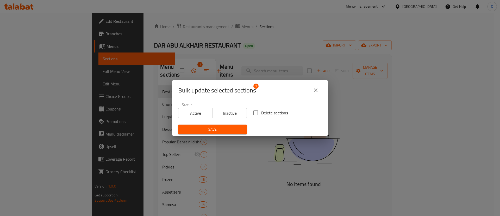
click at [263, 113] on span "Delete sections" at bounding box center [274, 112] width 27 height 6
click at [261, 113] on input "Delete sections" at bounding box center [255, 112] width 11 height 11
checkbox input "true"
click at [223, 131] on span "Save" at bounding box center [212, 129] width 60 height 7
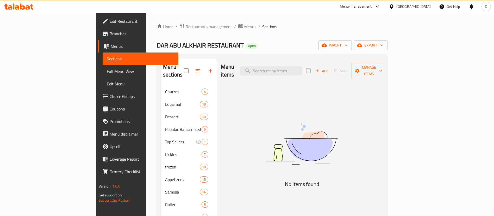
click at [186, 24] on span "Restaurants management" at bounding box center [209, 26] width 46 height 6
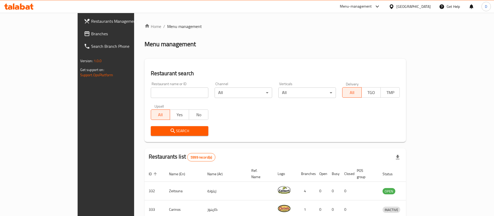
click at [151, 91] on input "search" at bounding box center [180, 92] width 58 height 10
paste input "640985"
type input "640985"
click button "Search" at bounding box center [180, 131] width 58 height 10
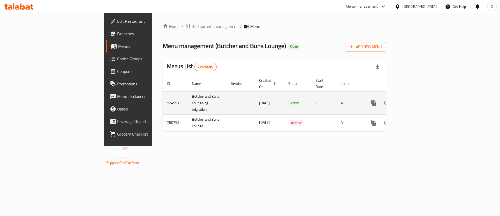
click at [415, 100] on icon "enhanced table" at bounding box center [411, 103] width 6 height 6
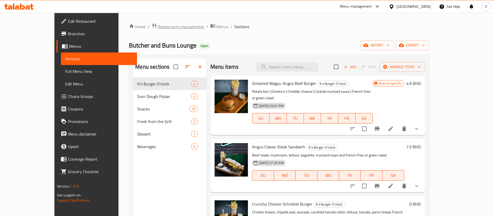
click at [158, 25] on span "Restaurants management" at bounding box center [181, 26] width 46 height 6
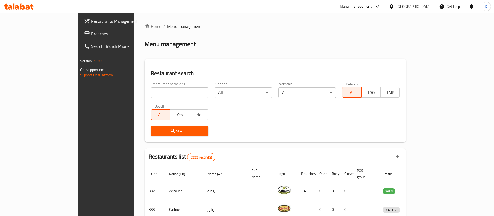
click at [146, 92] on div at bounding box center [247, 108] width 494 height 216
click at [151, 91] on input "search" at bounding box center [180, 92] width 58 height 10
paste input "18196"
type input "18196"
click button "Search" at bounding box center [180, 131] width 58 height 10
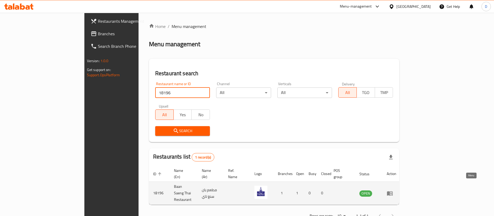
click at [393, 191] on icon "enhanced table" at bounding box center [390, 193] width 6 height 4
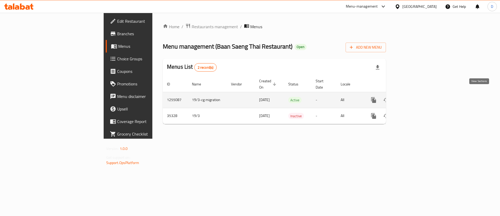
click at [418, 94] on link "enhanced table" at bounding box center [411, 100] width 13 height 13
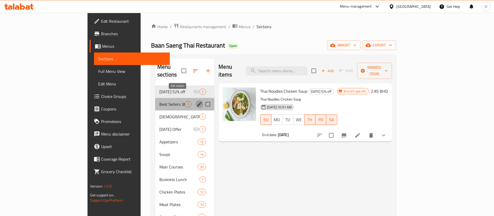
click at [197, 102] on icon "edit" at bounding box center [199, 104] width 5 height 5
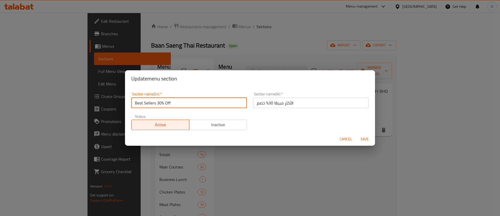
drag, startPoint x: 157, startPoint y: 102, endPoint x: 192, endPoint y: 98, distance: 34.9
click at [192, 98] on input "Best Sellers 30% Off" at bounding box center [189, 102] width 116 height 10
type input "Best Sellers"
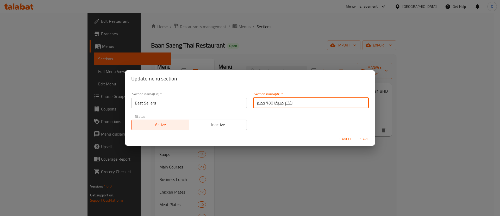
drag, startPoint x: 252, startPoint y: 103, endPoint x: 268, endPoint y: 103, distance: 15.9
click at [268, 103] on input "الأكثر مبيعًا 30% خصم" at bounding box center [311, 102] width 116 height 10
click at [261, 103] on input "الأكثر مبيعًا 30% خصم" at bounding box center [311, 102] width 116 height 10
drag, startPoint x: 255, startPoint y: 103, endPoint x: 266, endPoint y: 102, distance: 11.3
click at [266, 102] on input "الأكثر مبيعًا 30% خصم" at bounding box center [311, 102] width 116 height 10
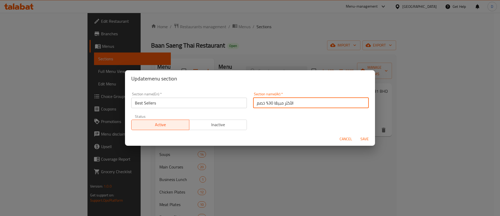
type input "الأكثر مبيعًا"
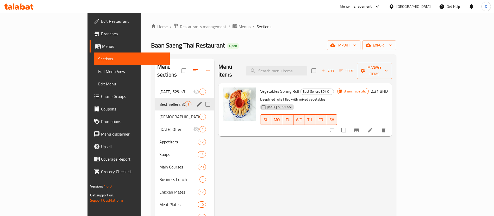
click at [197, 101] on icon "edit" at bounding box center [200, 104] width 6 height 6
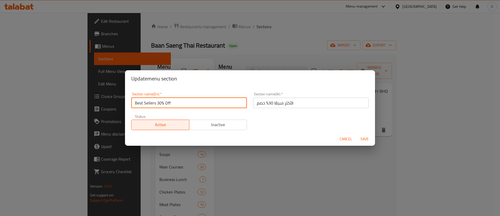
drag, startPoint x: 157, startPoint y: 103, endPoint x: 186, endPoint y: 102, distance: 29.5
click at [186, 102] on input "Best Sellers 30% Off" at bounding box center [189, 102] width 116 height 10
type input "Best Sellers"
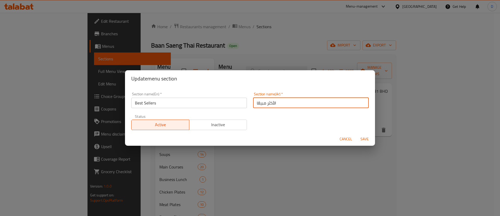
drag, startPoint x: 252, startPoint y: 104, endPoint x: 266, endPoint y: 103, distance: 13.9
click at [266, 103] on input "الأكثر مبيعًا" at bounding box center [311, 102] width 116 height 10
type input "الأكثر مبيعًا"
click at [264, 109] on div "Section name(Ar)   * الأكثر مبيعًا Section name(Ar) *" at bounding box center [311, 100] width 122 height 22
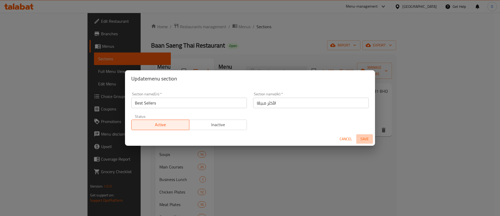
click at [366, 137] on span "Save" at bounding box center [365, 139] width 13 height 7
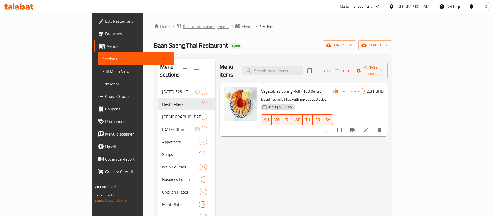
click at [183, 29] on span "Restaurants management" at bounding box center [206, 26] width 46 height 6
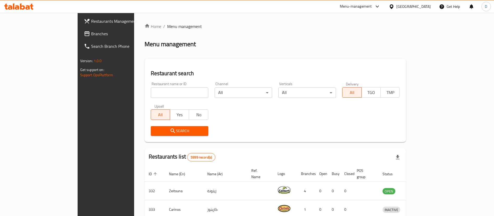
click at [152, 89] on input "search" at bounding box center [180, 92] width 58 height 10
paste input "646275"
type input "646275"
click button "Search" at bounding box center [180, 131] width 58 height 10
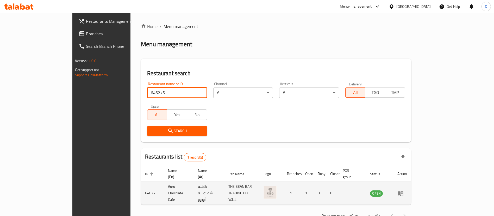
click at [404, 190] on icon "enhanced table" at bounding box center [401, 193] width 6 height 6
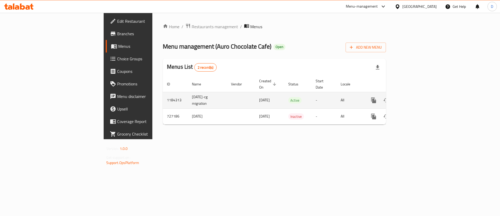
click at [422, 92] on td "enhanced table" at bounding box center [393, 100] width 58 height 16
click at [418, 94] on link "enhanced table" at bounding box center [411, 100] width 13 height 13
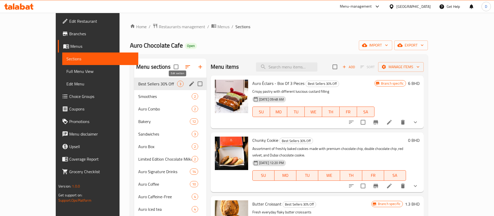
click at [189, 83] on icon "edit" at bounding box center [191, 83] width 5 height 5
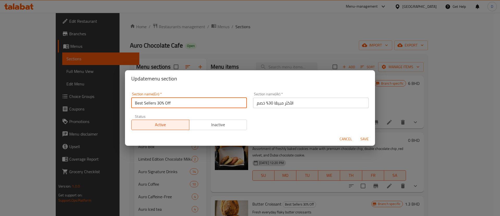
drag, startPoint x: 157, startPoint y: 104, endPoint x: 185, endPoint y: 101, distance: 28.6
click at [185, 101] on input "Best Sellers 30% Off" at bounding box center [189, 102] width 116 height 10
type input "Best Sellers"
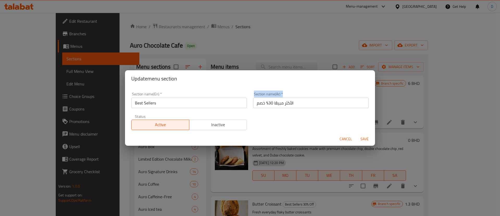
drag, startPoint x: 254, startPoint y: 103, endPoint x: 257, endPoint y: 103, distance: 3.4
click at [257, 103] on div "Section name(Ar)   * الأكثر مبيعًا 30% خصم Section name(Ar) *" at bounding box center [311, 100] width 122 height 22
click at [257, 103] on input "الأكثر مبيعًا 30% خصم" at bounding box center [311, 102] width 116 height 10
drag, startPoint x: 253, startPoint y: 103, endPoint x: 266, endPoint y: 104, distance: 13.3
click at [266, 104] on input "الأكثر مبيعًا 30% خصم" at bounding box center [311, 102] width 116 height 10
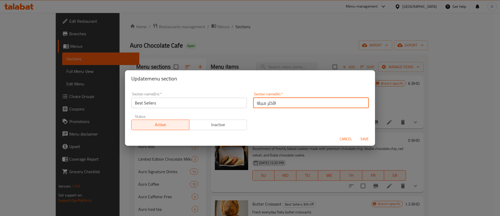
type input "الأكثر مبيعًا"
click at [265, 115] on div "Section name(En)   * Best Sellers Section name(En) * Section name(Ar)   * الأكث…" at bounding box center [250, 111] width 244 height 44
click at [367, 139] on span "Save" at bounding box center [365, 139] width 13 height 7
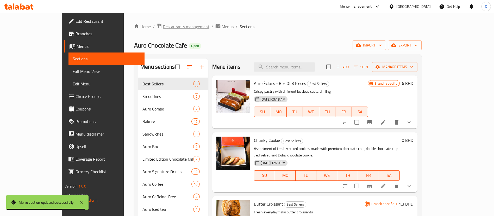
click at [163, 24] on span "Restaurants management" at bounding box center [186, 26] width 46 height 6
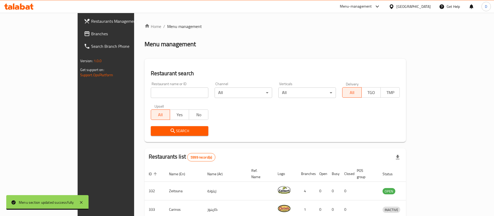
click at [156, 94] on input "search" at bounding box center [180, 92] width 58 height 10
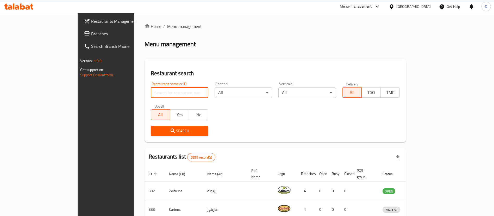
paste input "20364"
type input "20364"
click button "Search" at bounding box center [180, 131] width 58 height 10
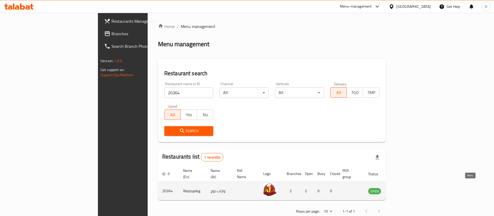
click at [402, 187] on icon "enhanced table" at bounding box center [399, 190] width 6 height 6
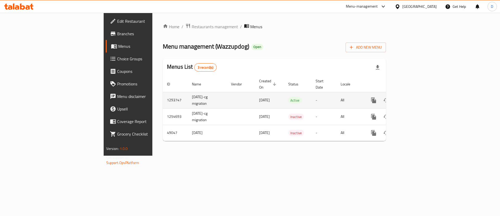
click at [418, 94] on div "enhanced table" at bounding box center [393, 100] width 50 height 13
click at [418, 94] on link "enhanced table" at bounding box center [411, 100] width 13 height 13
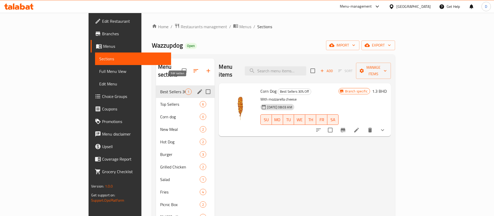
click at [198, 89] on icon "edit" at bounding box center [200, 91] width 5 height 5
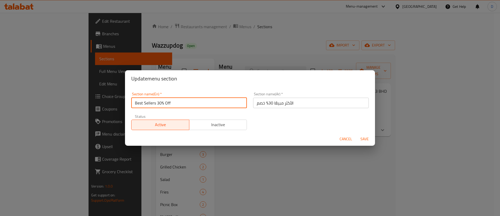
drag, startPoint x: 155, startPoint y: 104, endPoint x: 187, endPoint y: 101, distance: 32.7
click at [187, 101] on input "Best Sellers 30% Off" at bounding box center [189, 102] width 116 height 10
type input "Best Sellers"
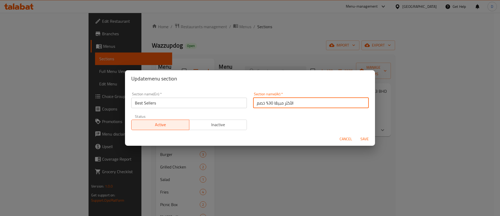
drag, startPoint x: 271, startPoint y: 101, endPoint x: 257, endPoint y: 103, distance: 14.0
click at [257, 103] on input "الأكثر مبيعًا 30% خصم" at bounding box center [311, 102] width 116 height 10
drag, startPoint x: 252, startPoint y: 103, endPoint x: 256, endPoint y: 102, distance: 5.0
click at [256, 102] on input "الأكثر مبيعًا 30م" at bounding box center [311, 102] width 116 height 10
type input "الأكثر مبيعًا"
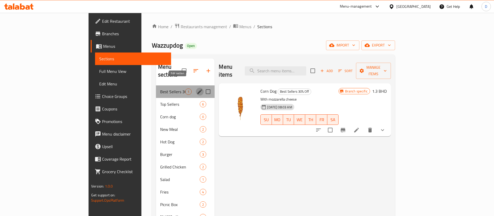
click at [198, 89] on icon "edit" at bounding box center [200, 91] width 5 height 5
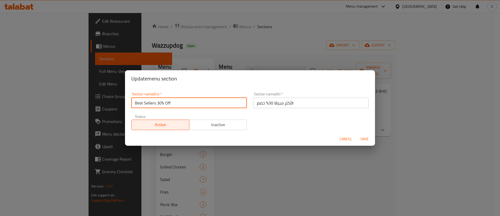
drag, startPoint x: 157, startPoint y: 101, endPoint x: 179, endPoint y: 99, distance: 21.5
click at [179, 99] on input "Best Sellers 30% Off" at bounding box center [189, 102] width 116 height 10
type input "Best Sellers"
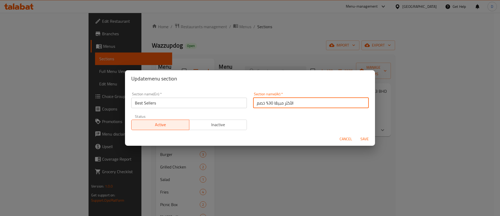
drag, startPoint x: 253, startPoint y: 103, endPoint x: 266, endPoint y: 103, distance: 12.8
click at [266, 103] on input "الأكثر مبيعًا 30% خصم" at bounding box center [311, 102] width 116 height 10
drag, startPoint x: 266, startPoint y: 103, endPoint x: 265, endPoint y: 111, distance: 7.6
click at [265, 108] on div "Section name(Ar)   * الأكثر مبيعًا Section name(Ar) *" at bounding box center [311, 100] width 122 height 22
type input "الأكثر مبيعًا"
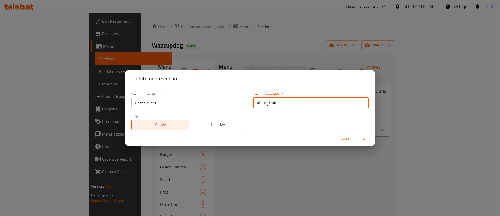
click at [265, 112] on div "Section name(En)   * Best Sellers Section name(En) * Section name(Ar)   * الأكث…" at bounding box center [250, 111] width 244 height 44
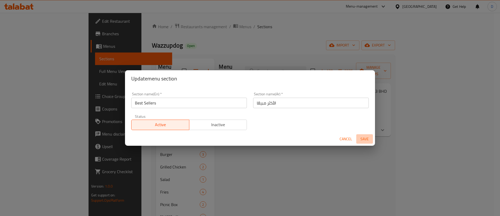
click at [365, 138] on span "Save" at bounding box center [365, 139] width 13 height 7
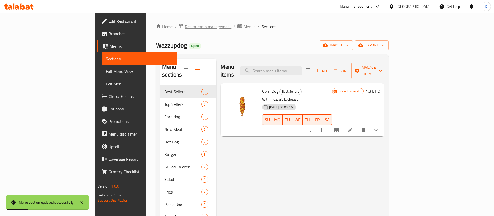
click at [185, 29] on span "Restaurants management" at bounding box center [208, 26] width 46 height 6
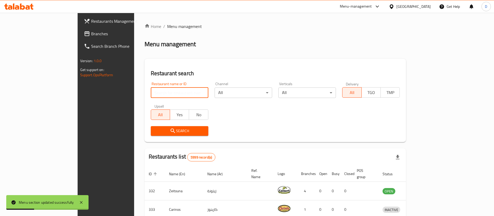
click at [162, 91] on input "search" at bounding box center [180, 92] width 58 height 10
paste input "619926"
type input "619926"
click button "Search" at bounding box center [180, 131] width 58 height 10
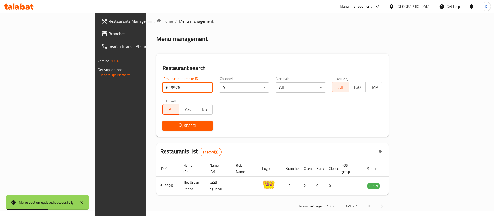
scroll to position [7, 0]
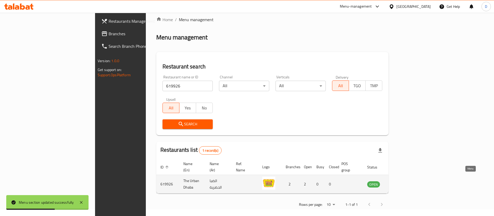
click at [400, 183] on icon "enhanced table" at bounding box center [399, 184] width 2 height 2
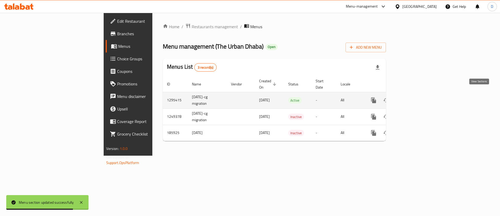
click at [415, 97] on icon "enhanced table" at bounding box center [411, 100] width 6 height 6
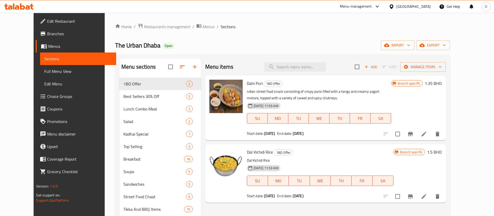
click at [227, 34] on div "Home / Restaurants management / Menus / Sections The Urban Dhaba Open import ex…" at bounding box center [282, 197] width 335 height 348
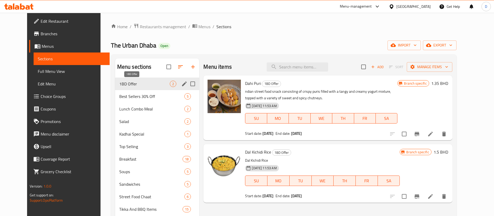
click at [139, 81] on span "1BD Offer" at bounding box center [144, 84] width 51 height 6
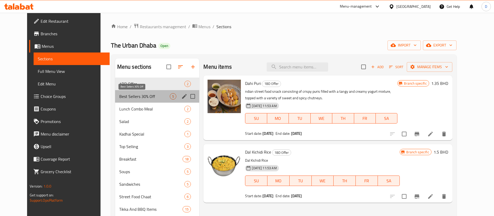
click at [137, 95] on span "Best Sellers 30% Off" at bounding box center [144, 96] width 51 height 6
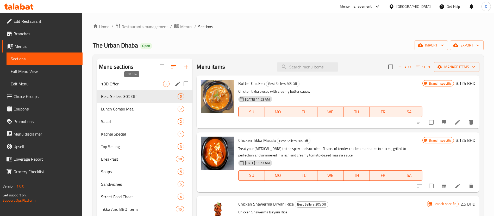
click at [134, 87] on span "1BD Offer" at bounding box center [132, 84] width 62 height 6
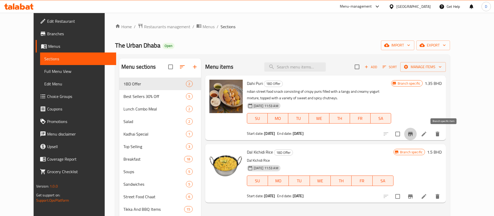
click at [417, 137] on button "Branch-specific-item" at bounding box center [411, 133] width 13 height 13
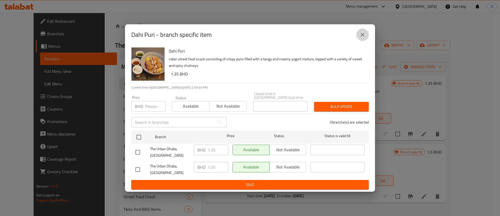
click at [362, 36] on icon "close" at bounding box center [363, 35] width 6 height 6
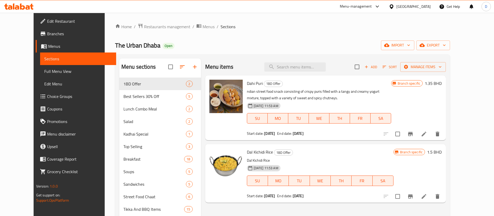
click at [247, 46] on div "The Urban Dhaba Open import export" at bounding box center [282, 45] width 335 height 10
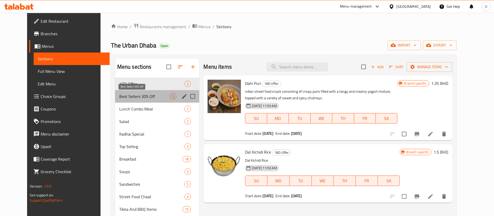
click at [157, 98] on span "Best Sellers 30% Off" at bounding box center [144, 96] width 51 height 6
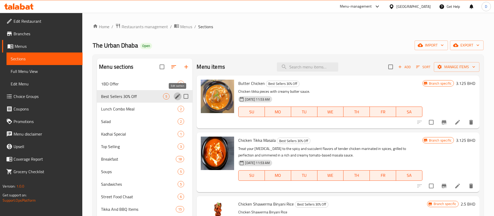
click at [179, 99] on icon "edit" at bounding box center [178, 96] width 6 height 6
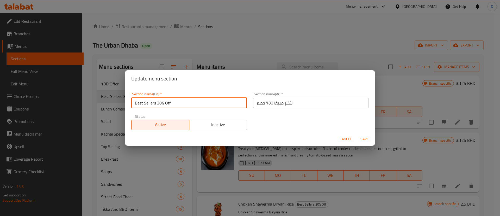
drag, startPoint x: 157, startPoint y: 102, endPoint x: 179, endPoint y: 101, distance: 21.9
click at [179, 101] on input "Best Sellers 30% Off" at bounding box center [189, 102] width 116 height 10
type input "Best Sellers"
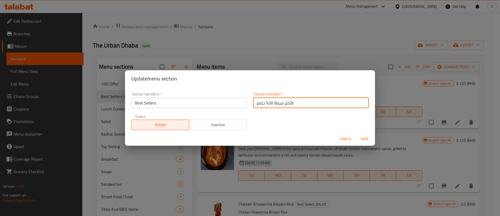
drag, startPoint x: 252, startPoint y: 104, endPoint x: 266, endPoint y: 103, distance: 13.8
click at [266, 103] on input "الأكثر مبيعًا 30% خصم" at bounding box center [311, 102] width 116 height 10
type input "الأكثر مبيعًا"
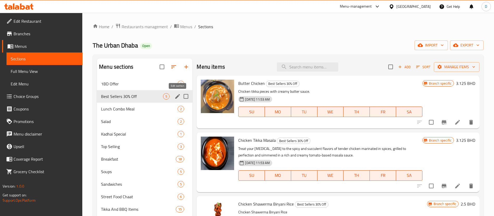
click at [179, 96] on icon "edit" at bounding box center [178, 96] width 6 height 6
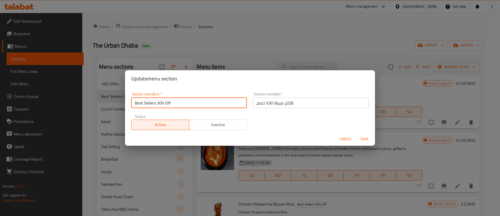
drag, startPoint x: 156, startPoint y: 103, endPoint x: 176, endPoint y: 102, distance: 19.9
click at [176, 102] on input "Best Sellers 30% Off" at bounding box center [189, 102] width 116 height 10
type input "Best Sellers"
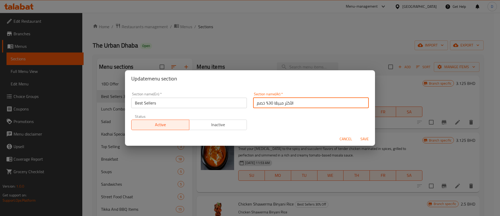
drag, startPoint x: 251, startPoint y: 100, endPoint x: 267, endPoint y: 101, distance: 16.4
click at [267, 101] on input "الأكثر مبيعًا 30% خصم" at bounding box center [311, 102] width 116 height 10
click at [255, 102] on input "الأكثر مبيعًا 3" at bounding box center [311, 102] width 116 height 10
click at [254, 102] on input "الأكثر مبيعًا 3" at bounding box center [311, 102] width 116 height 10
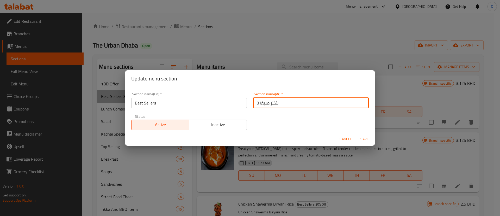
click at [254, 102] on input "الأكثر مبيعًا 3" at bounding box center [311, 102] width 116 height 10
type input "الأكثر مبيعًا"
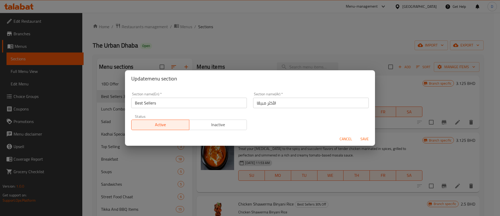
click at [261, 112] on div "Section name(En)   * Best Sellers Section name(En) * Section name(Ar)   * الأكث…" at bounding box center [250, 111] width 244 height 44
click at [365, 136] on span "Save" at bounding box center [365, 139] width 13 height 7
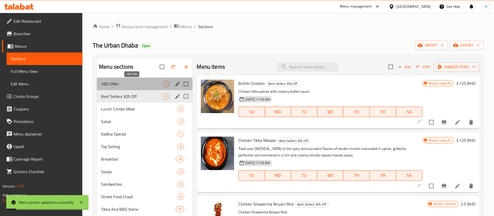
click at [154, 85] on span "1BD Offer" at bounding box center [132, 84] width 62 height 6
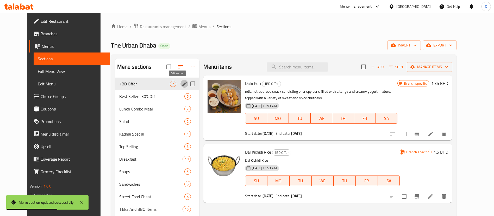
click at [181, 84] on icon "edit" at bounding box center [184, 84] width 6 height 6
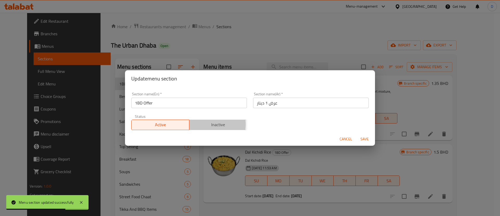
click at [203, 124] on span "Inactive" at bounding box center [219, 125] width 54 height 8
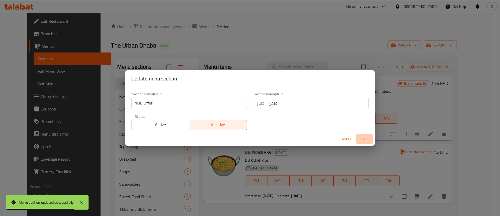
click at [364, 138] on span "Save" at bounding box center [365, 139] width 13 height 7
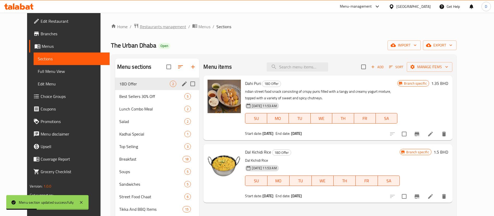
click at [153, 29] on span "Restaurants management" at bounding box center [163, 26] width 46 height 6
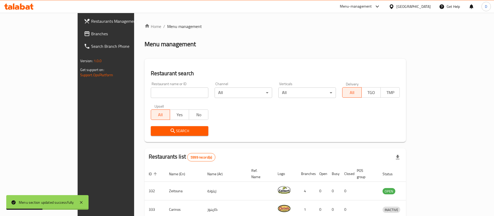
drag, startPoint x: 145, startPoint y: 89, endPoint x: 151, endPoint y: 91, distance: 6.5
click at [151, 90] on input "search" at bounding box center [180, 92] width 58 height 10
paste input "2038"
type input "2038"
click button "Search" at bounding box center [180, 131] width 58 height 10
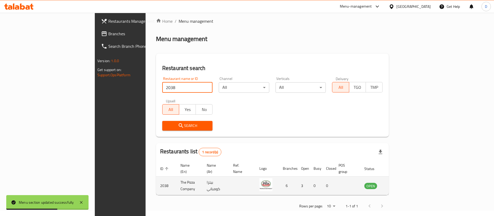
scroll to position [7, 0]
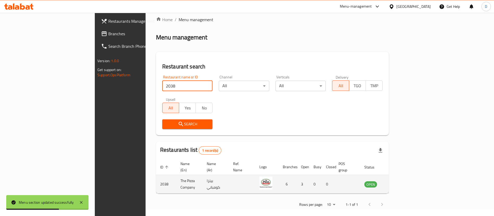
click at [402, 181] on link "enhanced table" at bounding box center [397, 184] width 10 height 6
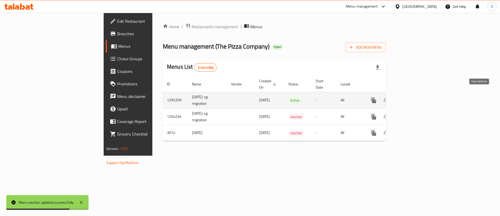
click at [418, 97] on link "enhanced table" at bounding box center [411, 100] width 13 height 13
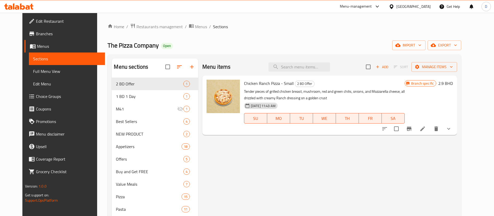
click at [134, 32] on div "Home / Restaurants management / Menus / Sections The Pizza Company Open import …" at bounding box center [285, 172] width 354 height 298
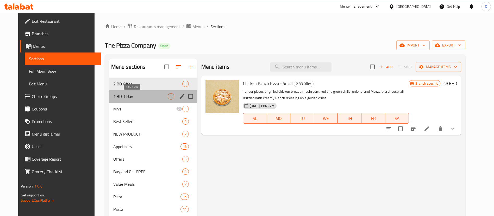
click at [156, 94] on span "1 BD 1 Day" at bounding box center [140, 96] width 54 height 6
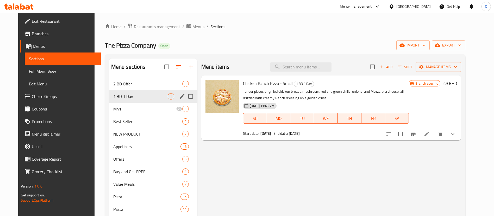
click at [185, 97] on input "Menu sections" at bounding box center [190, 96] width 11 height 11
checkbox input "true"
click at [163, 66] on icon "button" at bounding box center [166, 67] width 6 height 6
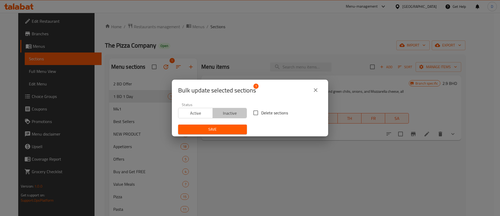
click at [235, 113] on span "Inactive" at bounding box center [230, 113] width 30 height 8
click at [226, 126] on span "Save" at bounding box center [212, 129] width 60 height 7
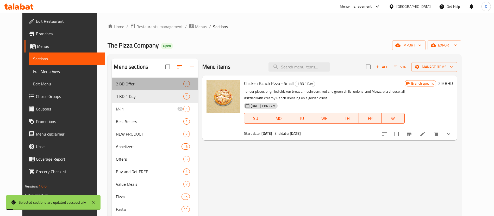
click at [158, 79] on div "2 BD Offer 1" at bounding box center [155, 83] width 86 height 13
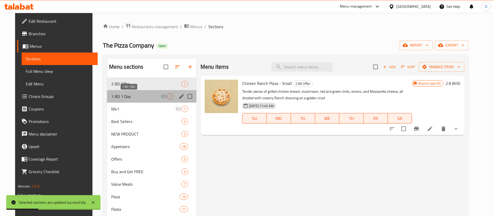
click at [142, 99] on span "1 BD 1 Day" at bounding box center [136, 96] width 50 height 6
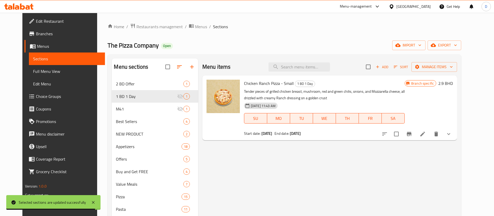
click at [138, 32] on div "Home / Restaurants management / Menus / Sections The Pizza Company Open import …" at bounding box center [285, 172] width 354 height 298
click at [138, 27] on span "Restaurants management" at bounding box center [160, 26] width 46 height 6
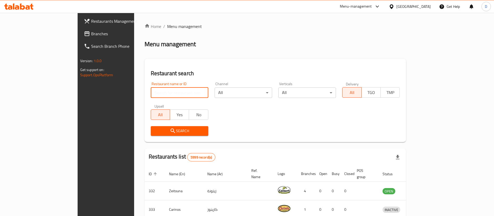
click at [151, 92] on input "search" at bounding box center [180, 92] width 58 height 10
paste input "600068"
type input "600068"
click button "Search" at bounding box center [180, 131] width 58 height 10
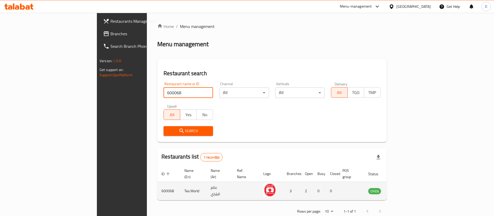
click at [402, 187] on icon "enhanced table" at bounding box center [399, 190] width 6 height 6
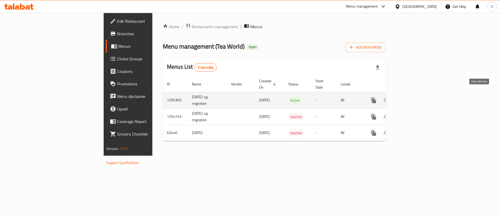
click at [414, 98] on icon "enhanced table" at bounding box center [411, 100] width 5 height 5
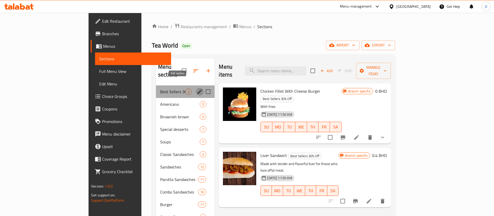
click at [198, 89] on icon "edit" at bounding box center [200, 91] width 5 height 5
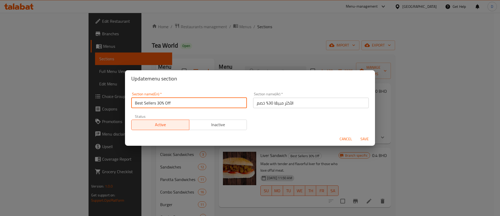
drag, startPoint x: 158, startPoint y: 103, endPoint x: 174, endPoint y: 105, distance: 16.2
click at [174, 105] on input "Best Sellers 30% Off" at bounding box center [189, 102] width 116 height 10
type input "Best Sellers"
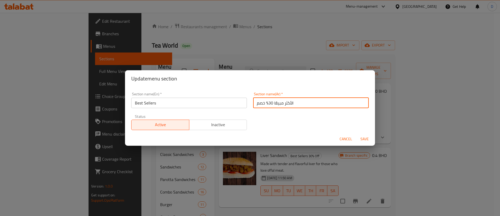
drag, startPoint x: 270, startPoint y: 104, endPoint x: 255, endPoint y: 102, distance: 14.9
click at [255, 102] on input "الأكثر مبيعًا 30% خصم" at bounding box center [311, 102] width 116 height 10
click at [255, 102] on input "الأكثر مبيعًا 30م" at bounding box center [311, 102] width 116 height 10
click at [256, 103] on input "الأكثر مبيعًا 30م" at bounding box center [311, 102] width 116 height 10
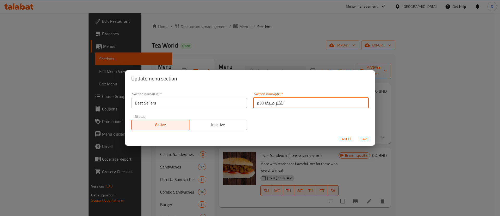
drag, startPoint x: 254, startPoint y: 103, endPoint x: 258, endPoint y: 103, distance: 3.4
click at [258, 103] on input "الأكثر مبيعًا 30م" at bounding box center [311, 102] width 116 height 10
click at [257, 103] on input "الأكثر مبيعًا 30م" at bounding box center [311, 102] width 116 height 10
click at [256, 102] on input "الأكثر مبيعًا 30م" at bounding box center [311, 102] width 116 height 10
type input "الأكثر مبيعًا"
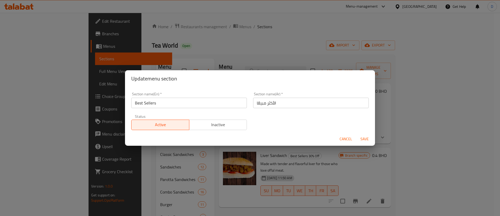
click at [263, 116] on div "Section name(En)   * Best Sellers Section name(En) * Section name(Ar)   * الأكث…" at bounding box center [250, 111] width 244 height 44
click at [364, 141] on span "Save" at bounding box center [365, 139] width 13 height 7
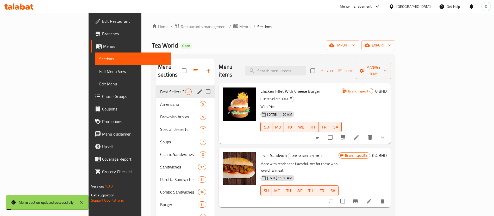
click at [235, 49] on div "Tea World Open import export" at bounding box center [273, 45] width 243 height 10
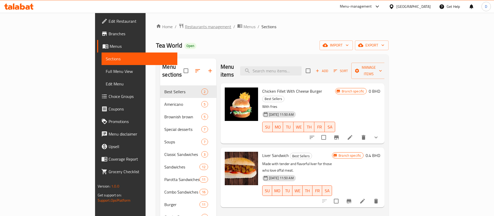
click at [185, 26] on span "Restaurants management" at bounding box center [208, 26] width 46 height 6
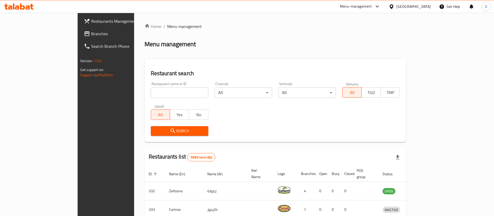
click at [157, 91] on input "search" at bounding box center [180, 92] width 58 height 10
paste input "600068"
type input "600068"
click button "Search" at bounding box center [180, 131] width 58 height 10
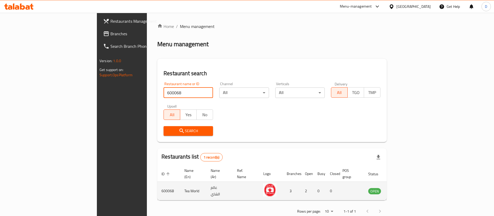
click at [402, 187] on icon "enhanced table" at bounding box center [399, 190] width 6 height 6
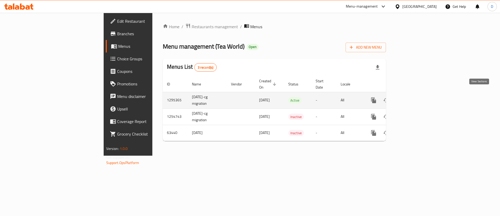
click at [414, 98] on icon "enhanced table" at bounding box center [411, 100] width 5 height 5
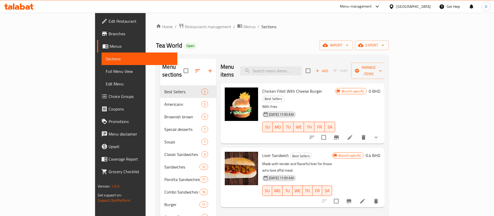
click at [185, 29] on span "Restaurants management" at bounding box center [208, 26] width 46 height 6
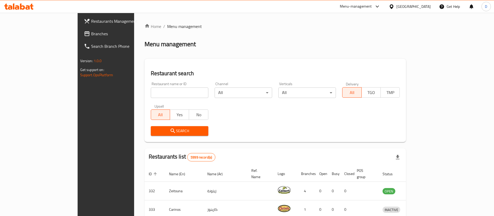
click at [151, 91] on input "search" at bounding box center [180, 92] width 58 height 10
paste input "648324"
type input "648324"
click button "Search" at bounding box center [180, 131] width 58 height 10
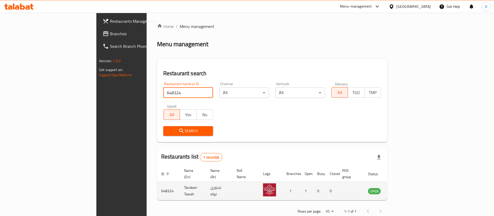
click at [405, 187] on link "enhanced table" at bounding box center [401, 190] width 10 height 6
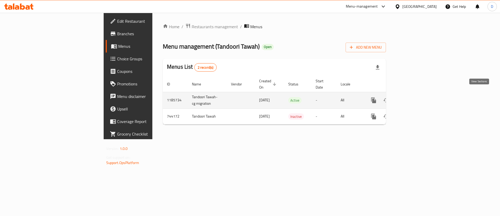
click at [415, 97] on icon "enhanced table" at bounding box center [411, 100] width 6 height 6
